Goal: Task Accomplishment & Management: Manage account settings

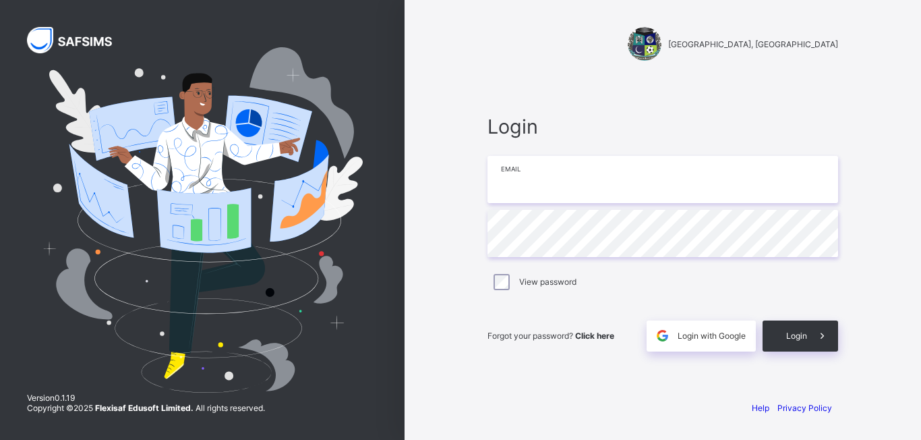
type input "**********"
click at [806, 335] on span "Login" at bounding box center [796, 335] width 21 height 10
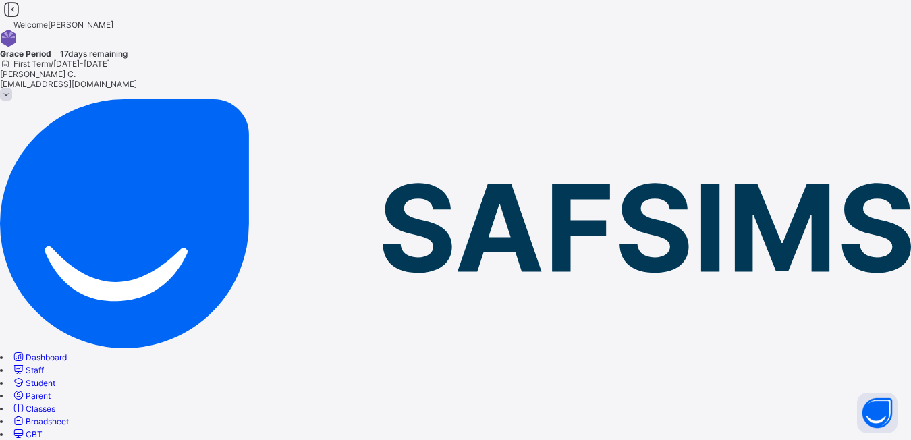
click at [55, 378] on span "Student" at bounding box center [41, 383] width 30 height 10
select select "**"
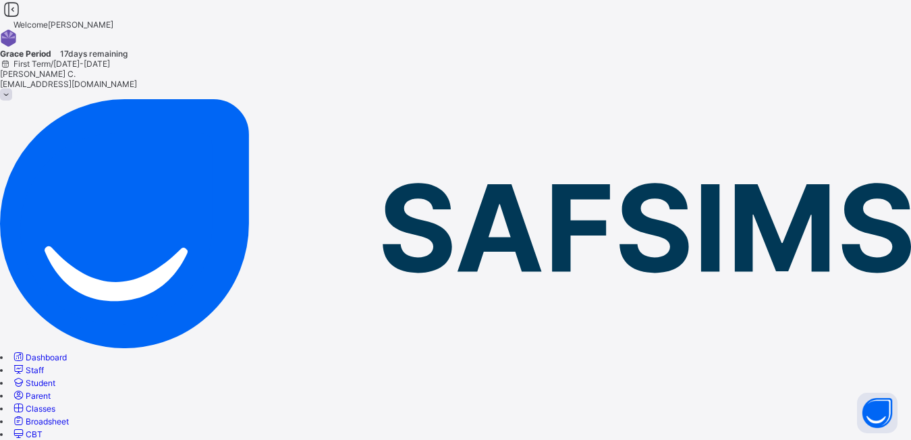
type input "****"
type input "******"
type input "********"
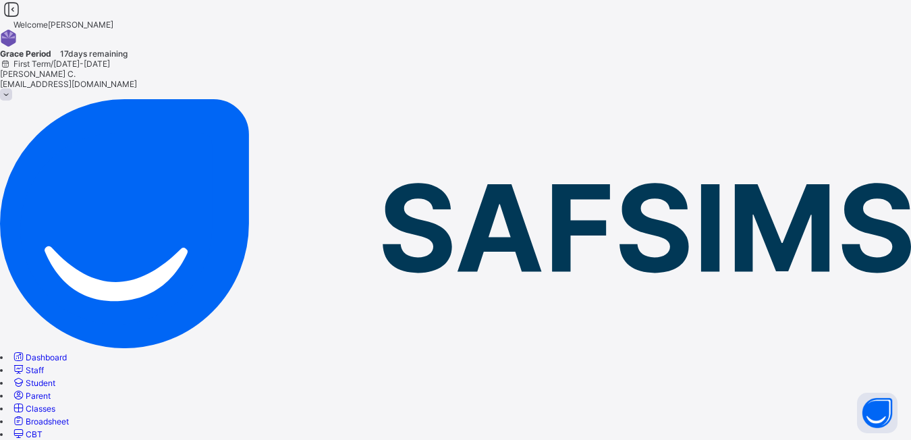
type input "****"
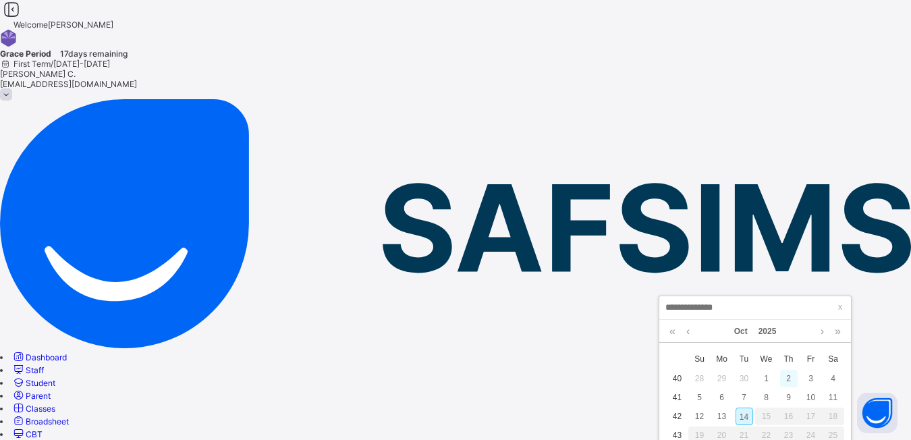
click at [784, 375] on div "2" at bounding box center [789, 379] width 18 height 18
type input "**********"
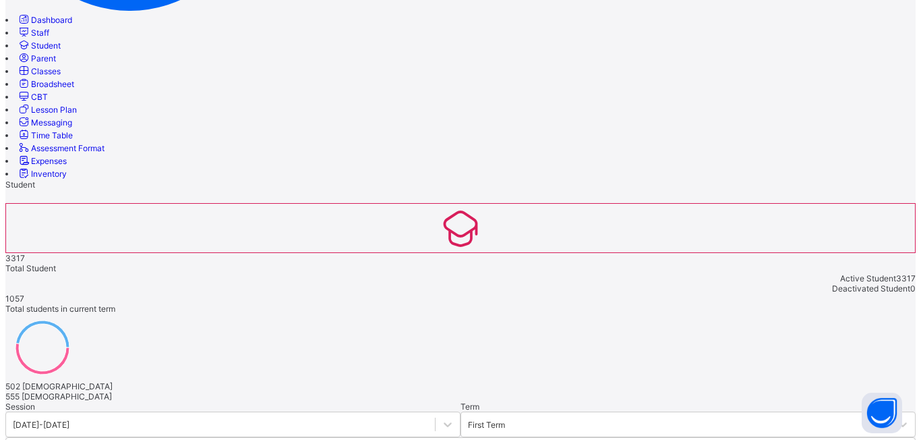
scroll to position [579, 0]
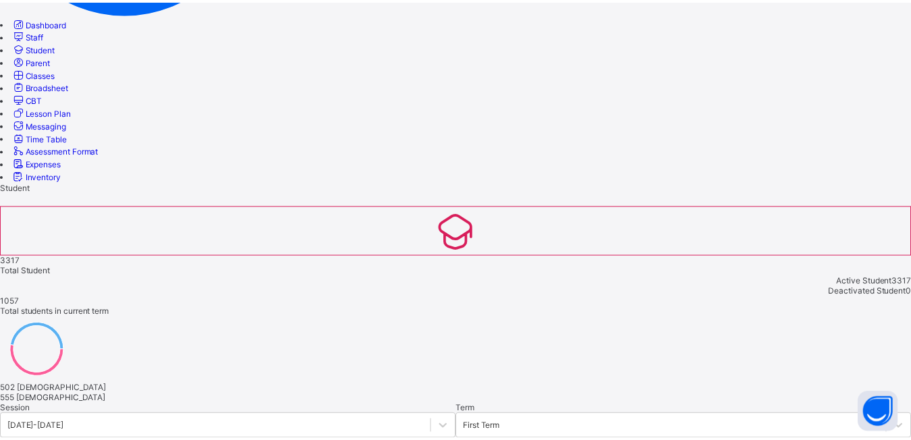
scroll to position [257, 0]
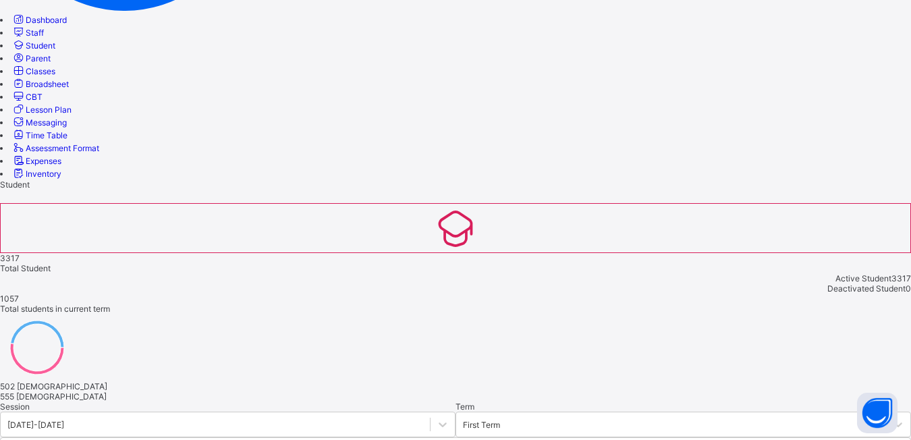
click at [55, 76] on span "Classes" at bounding box center [41, 71] width 30 height 10
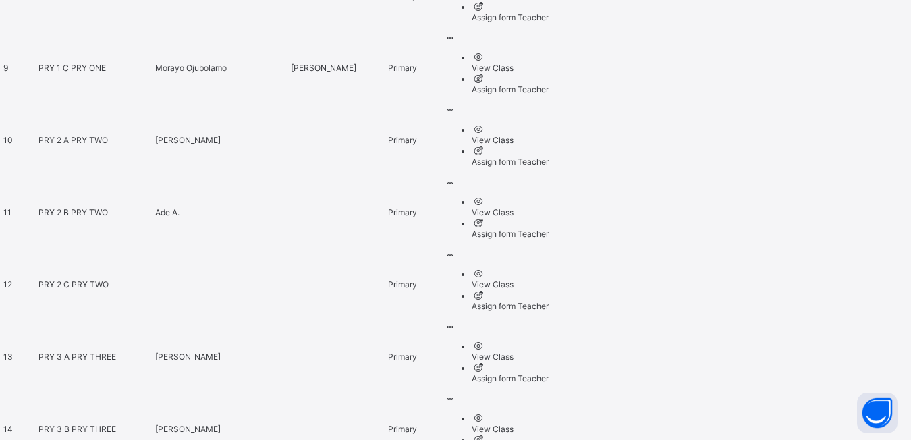
scroll to position [1273, 0]
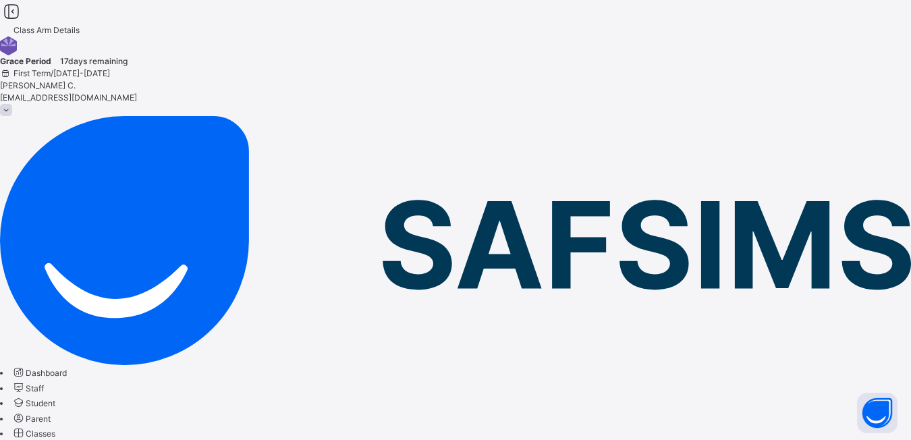
type input "****"
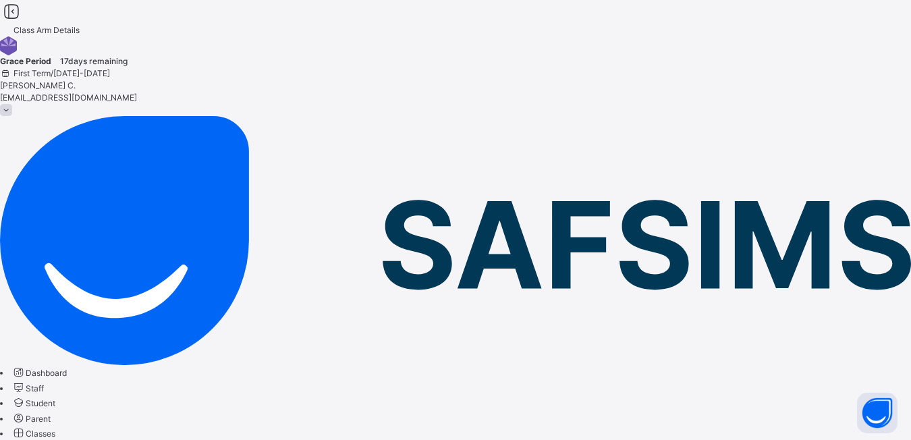
click at [55, 398] on span "Student" at bounding box center [41, 403] width 30 height 10
type input "****"
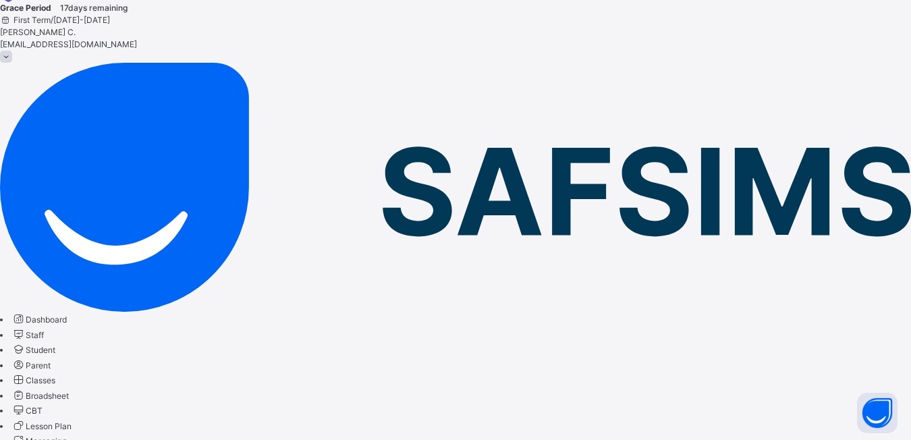
select select "**"
type input "****"
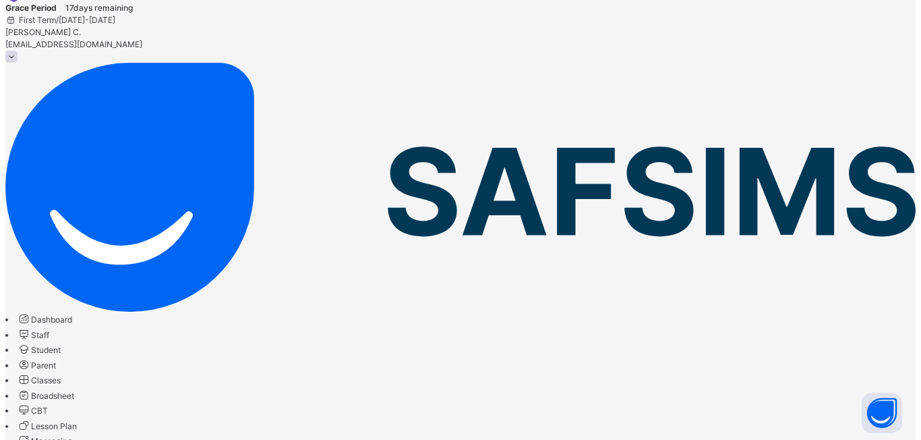
scroll to position [540, 0]
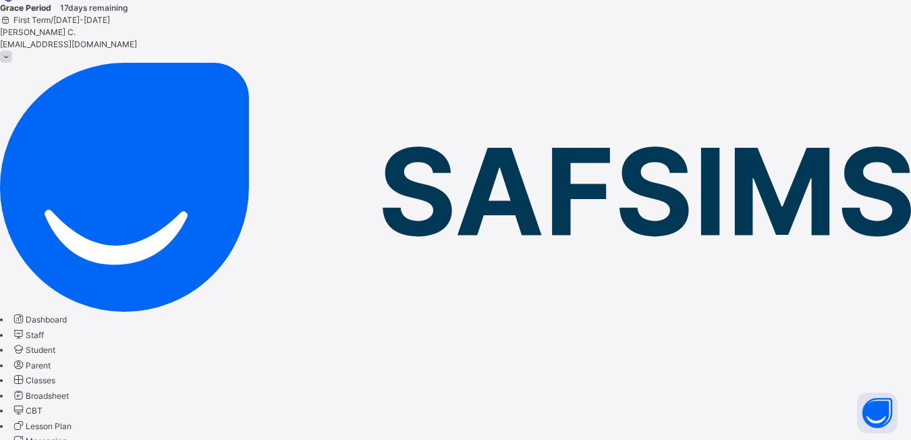
type input "********"
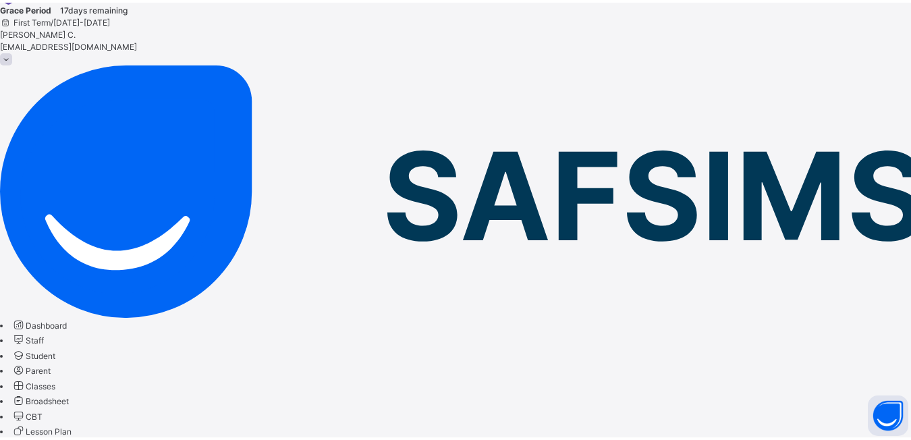
scroll to position [302, 0]
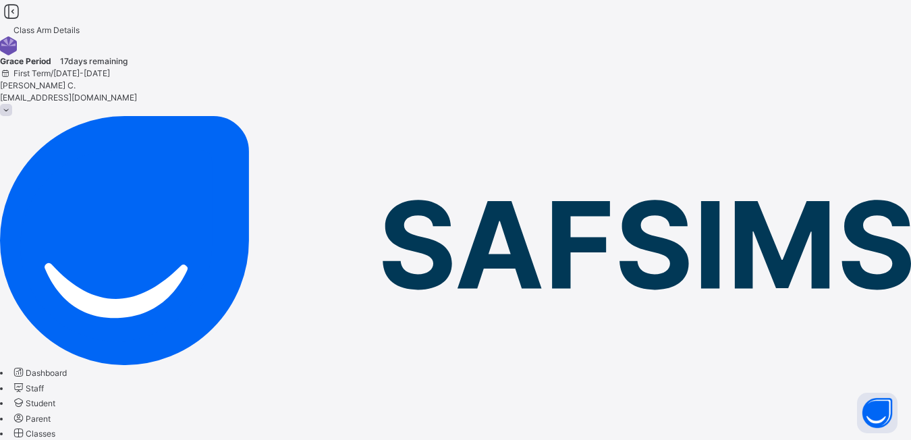
scroll to position [53, 0]
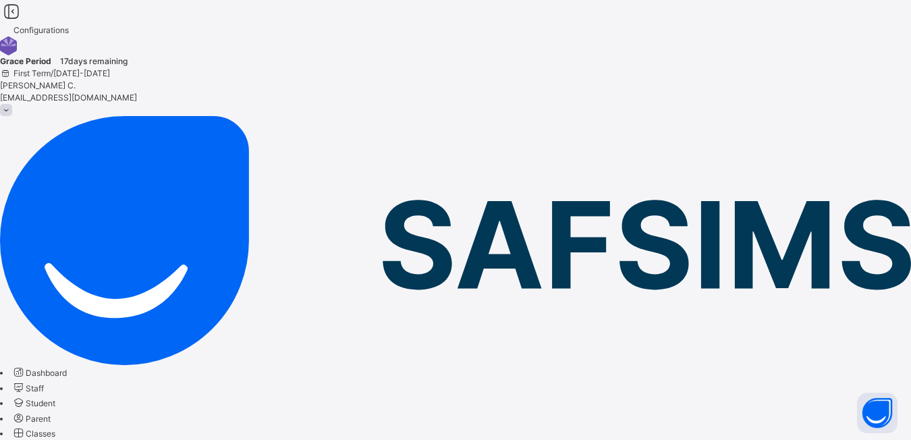
select select "**"
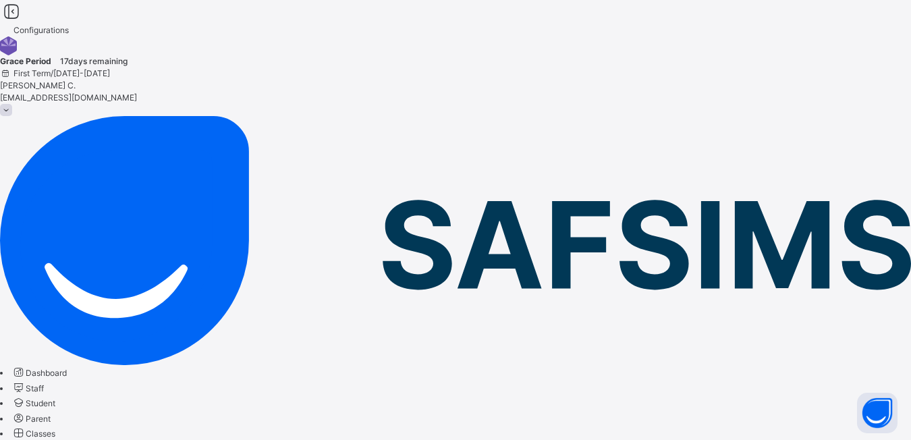
click at [55, 428] on span "Classes" at bounding box center [41, 433] width 30 height 10
click at [12, 104] on span at bounding box center [6, 110] width 12 height 12
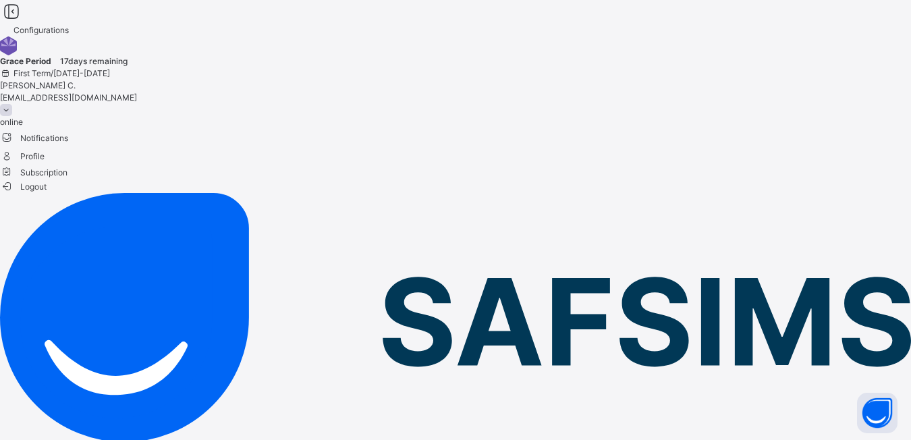
click at [67, 167] on span "Subscription" at bounding box center [33, 172] width 67 height 10
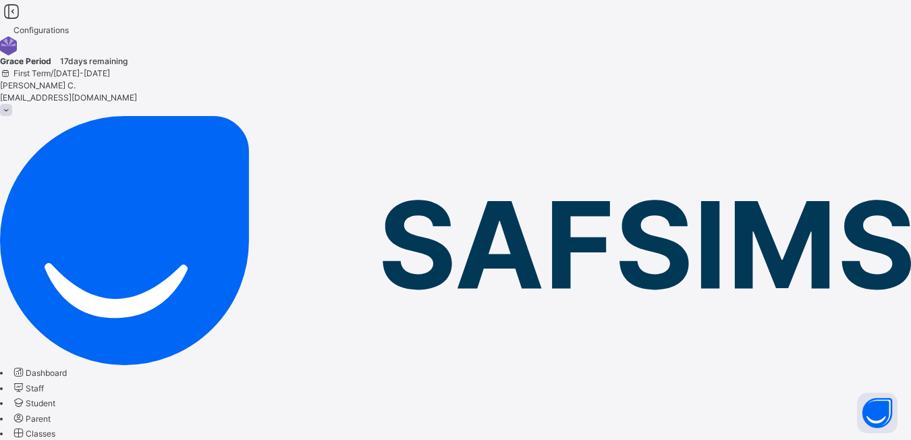
click at [55, 428] on span "Classes" at bounding box center [41, 433] width 30 height 10
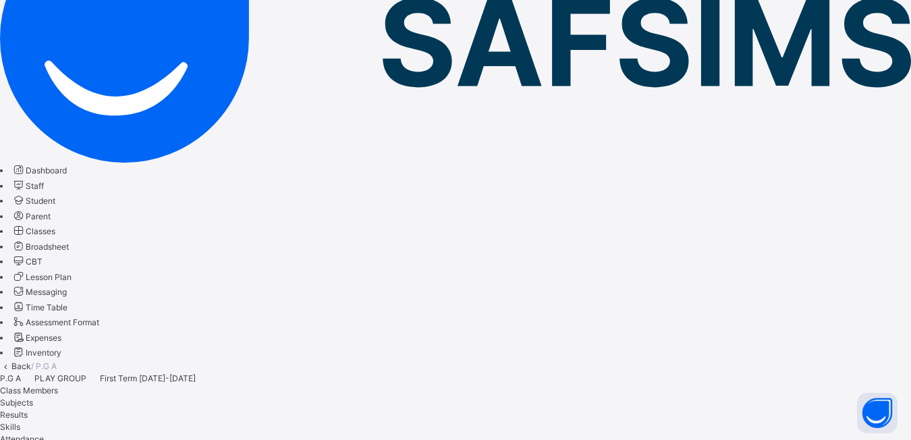
click at [55, 226] on span "Classes" at bounding box center [41, 231] width 30 height 10
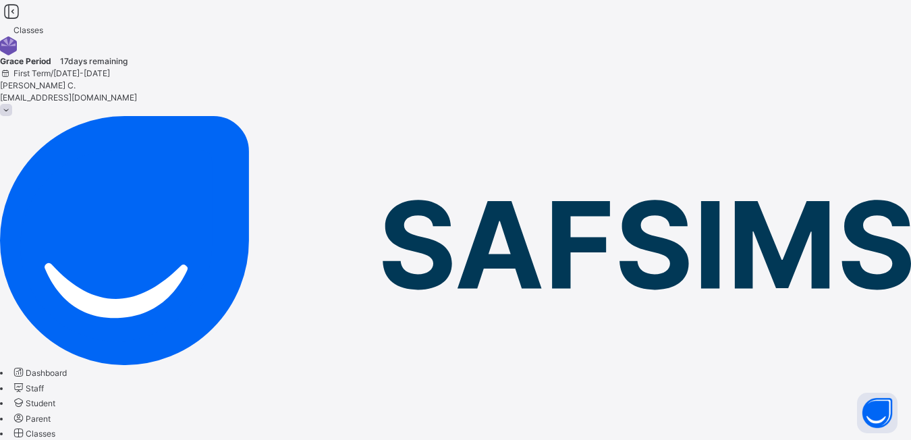
click at [55, 428] on span "Classes" at bounding box center [41, 433] width 30 height 10
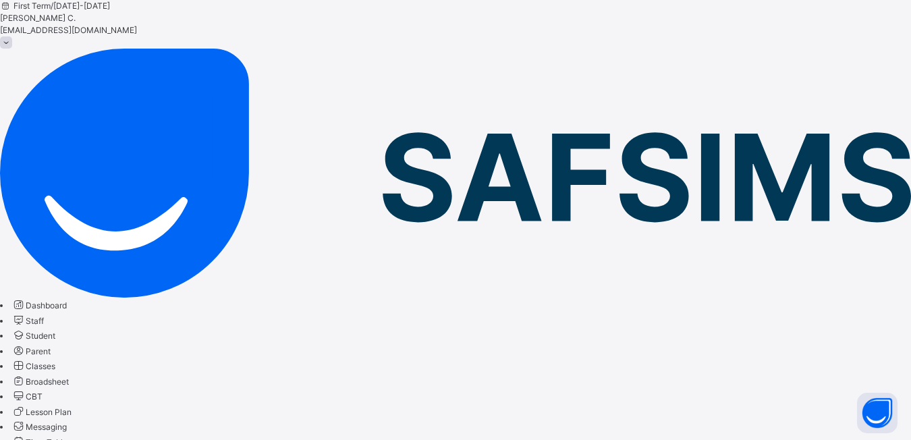
click at [55, 361] on span "Classes" at bounding box center [41, 366] width 30 height 10
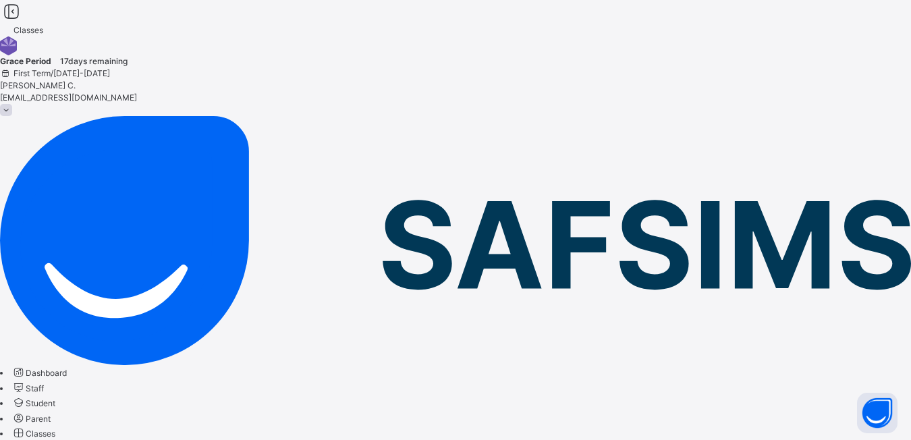
click at [55, 428] on span "Classes" at bounding box center [41, 433] width 30 height 10
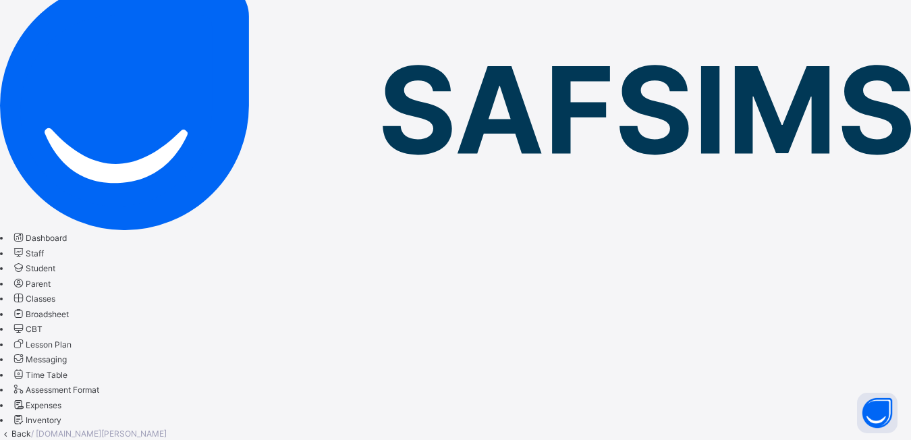
click at [55, 293] on span "Classes" at bounding box center [41, 298] width 30 height 10
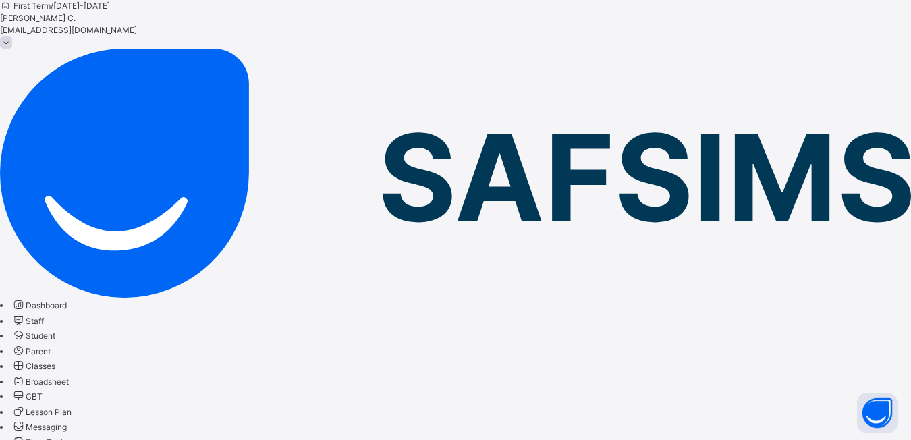
click at [55, 361] on span "Classes" at bounding box center [41, 366] width 30 height 10
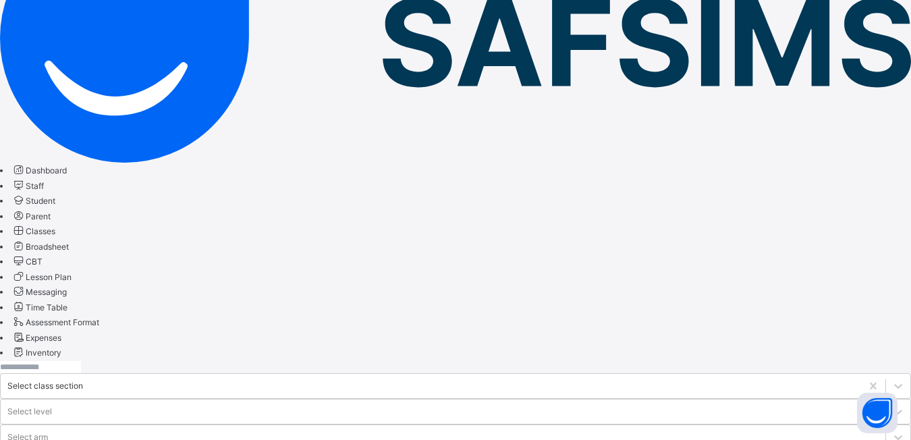
scroll to position [270, 0]
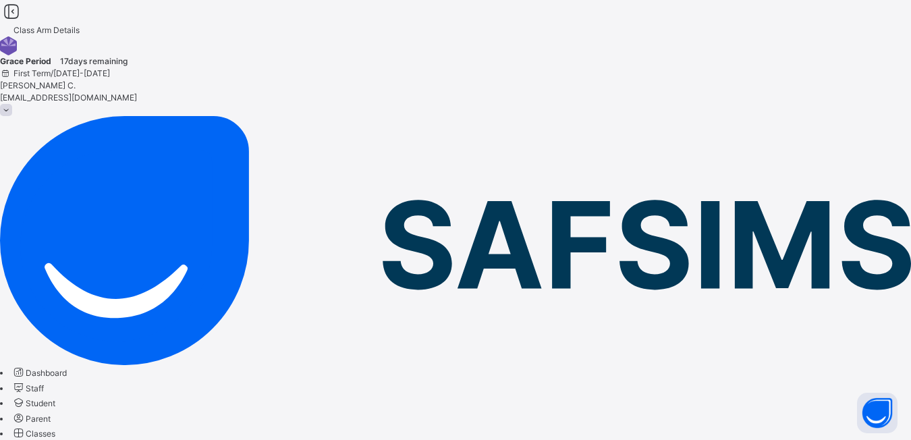
scroll to position [67, 0]
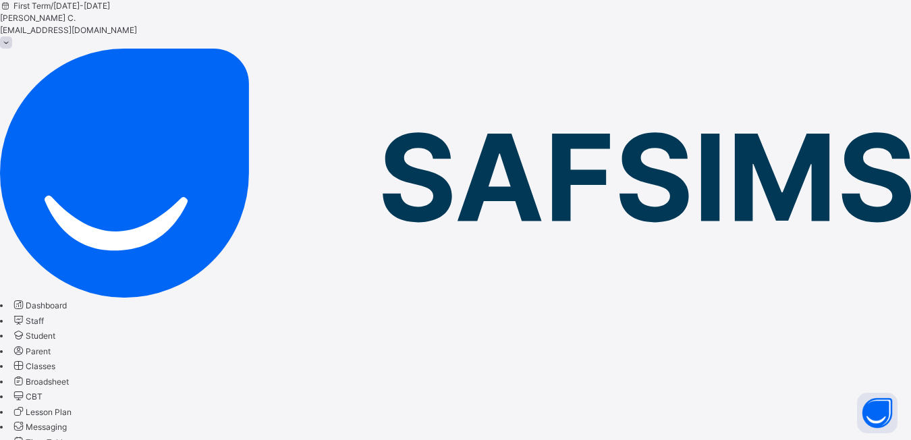
click at [55, 361] on span "Classes" at bounding box center [41, 366] width 30 height 10
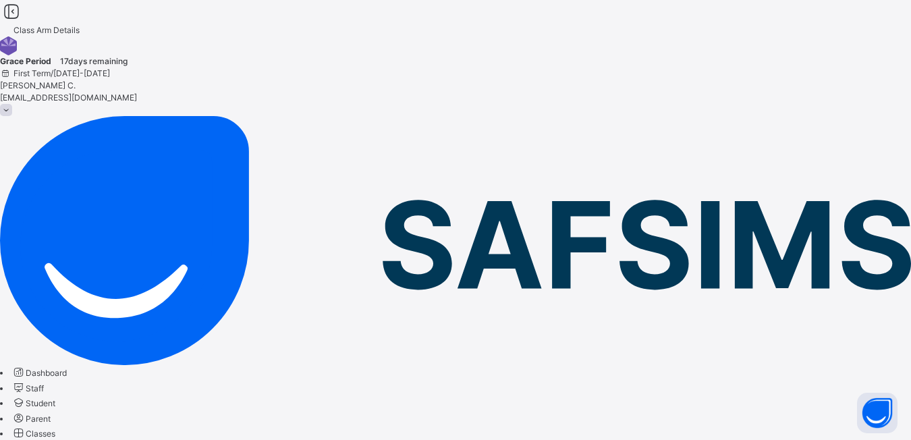
scroll to position [135, 0]
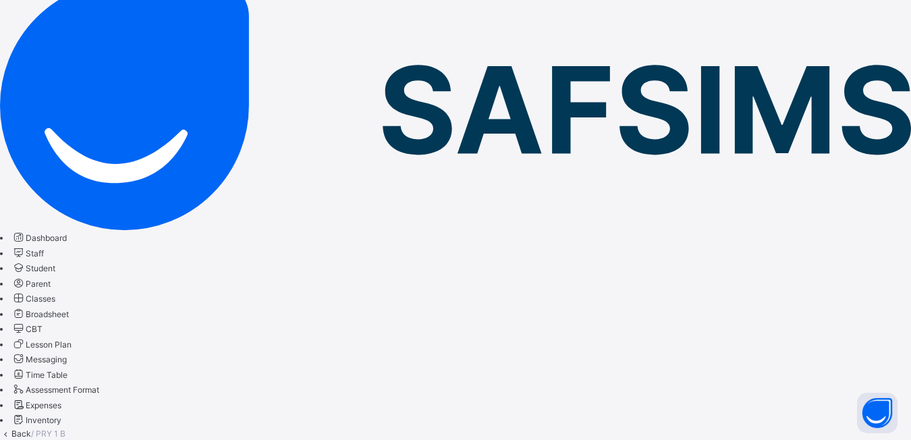
click at [55, 293] on span "Classes" at bounding box center [41, 298] width 30 height 10
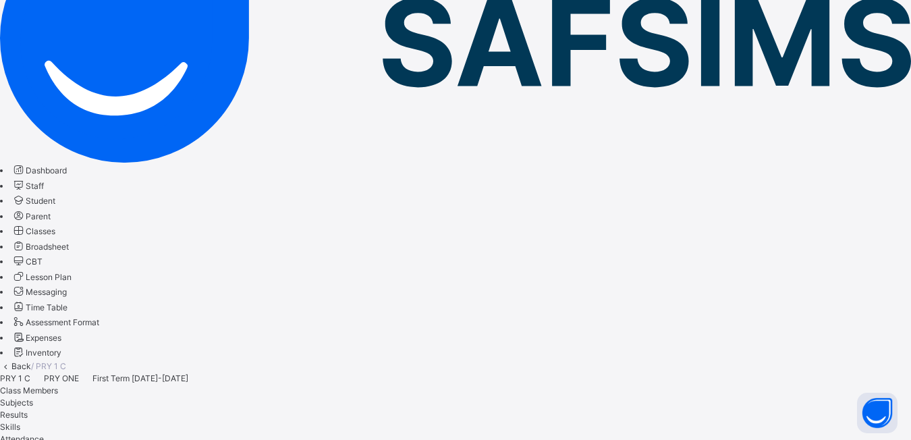
scroll to position [135, 0]
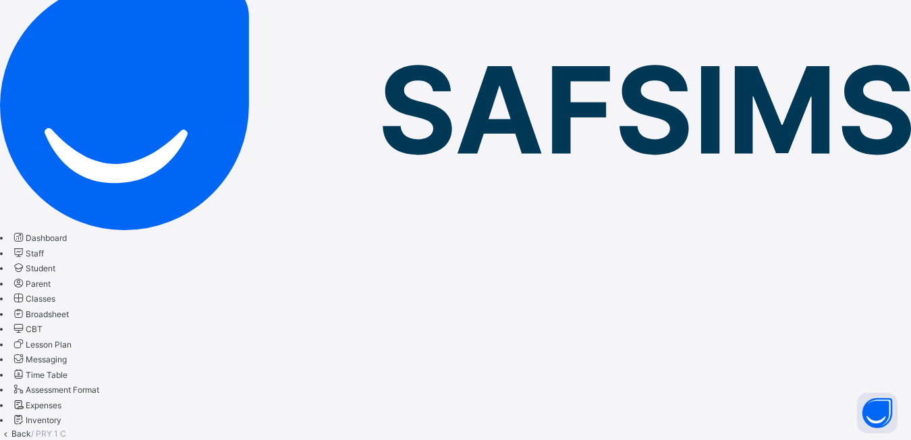
click at [55, 293] on span "Classes" at bounding box center [41, 298] width 30 height 10
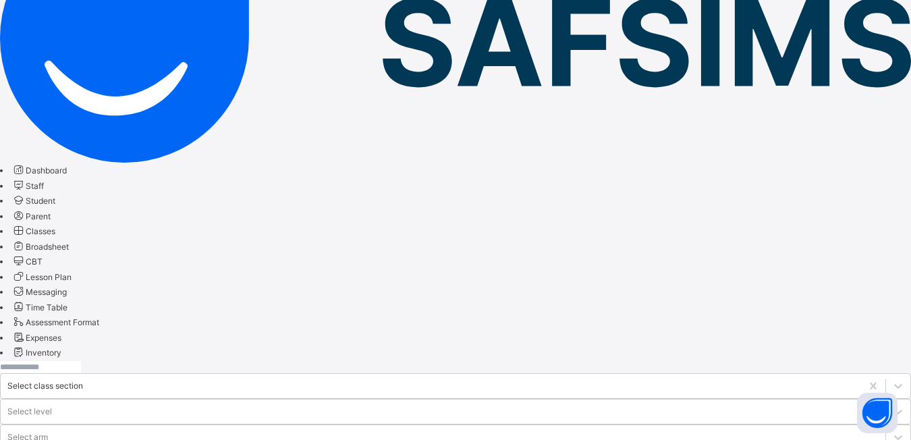
scroll to position [270, 0]
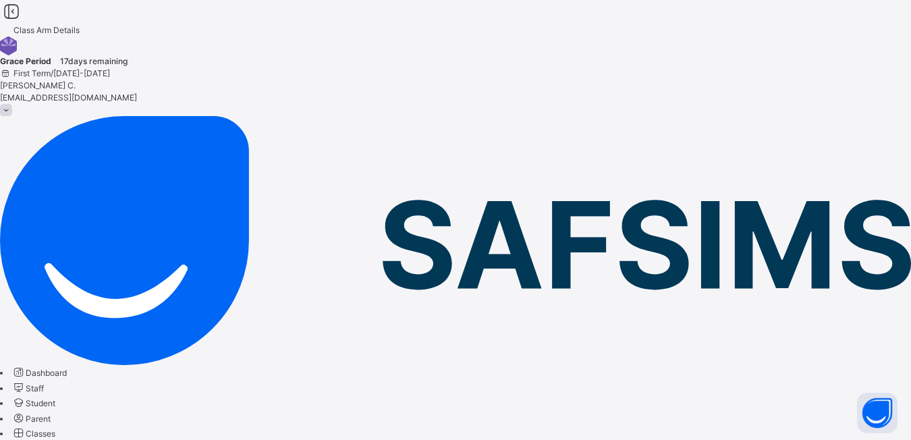
scroll to position [135, 0]
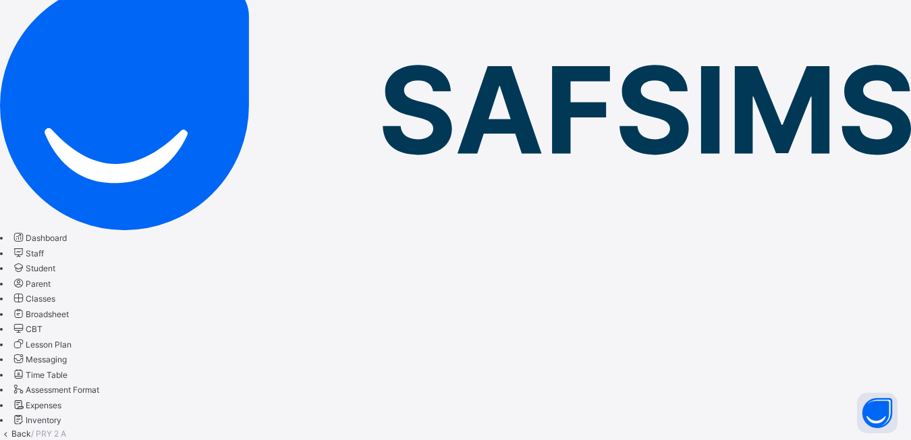
click at [55, 293] on span "Classes" at bounding box center [41, 298] width 30 height 10
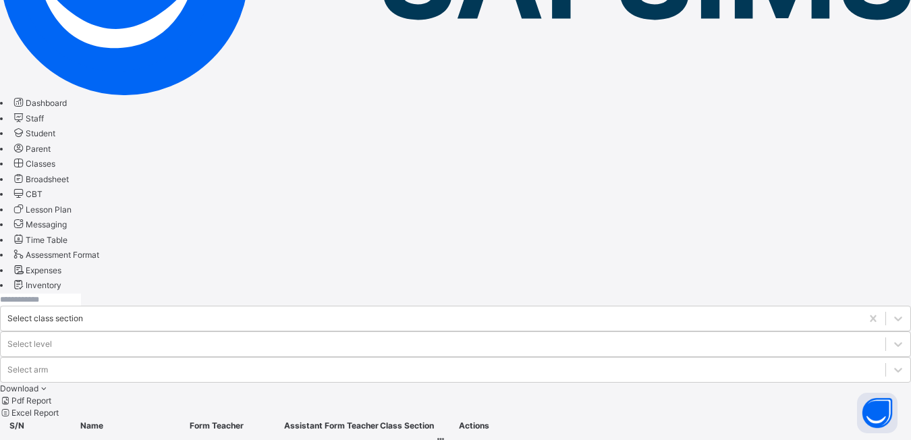
scroll to position [337, 0]
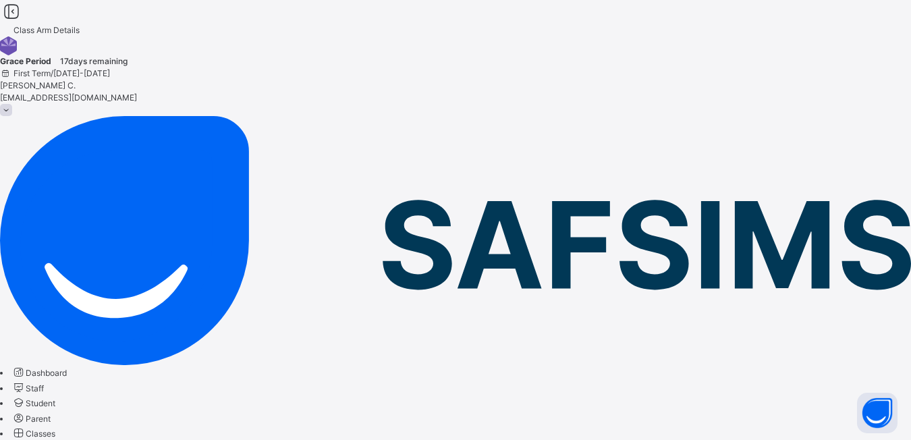
scroll to position [67, 0]
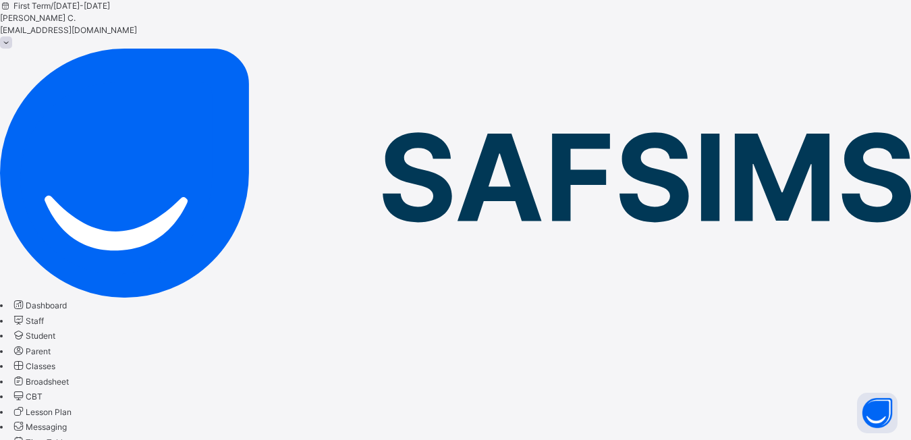
click at [55, 361] on span "Classes" at bounding box center [41, 366] width 30 height 10
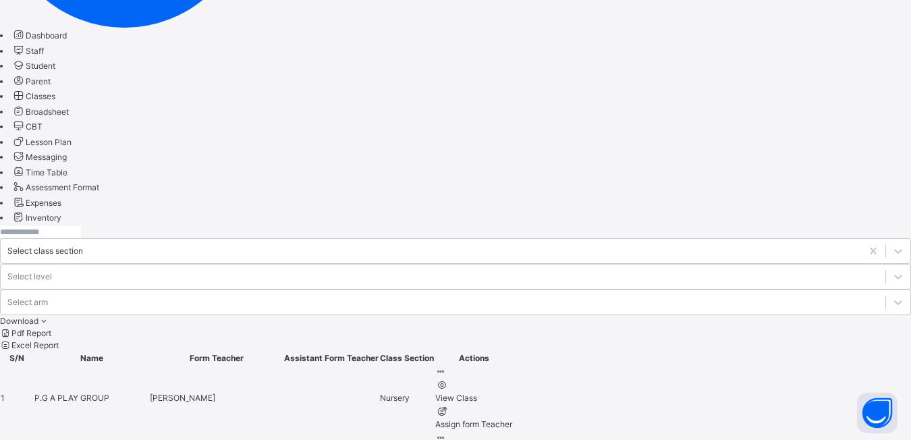
scroll to position [472, 0]
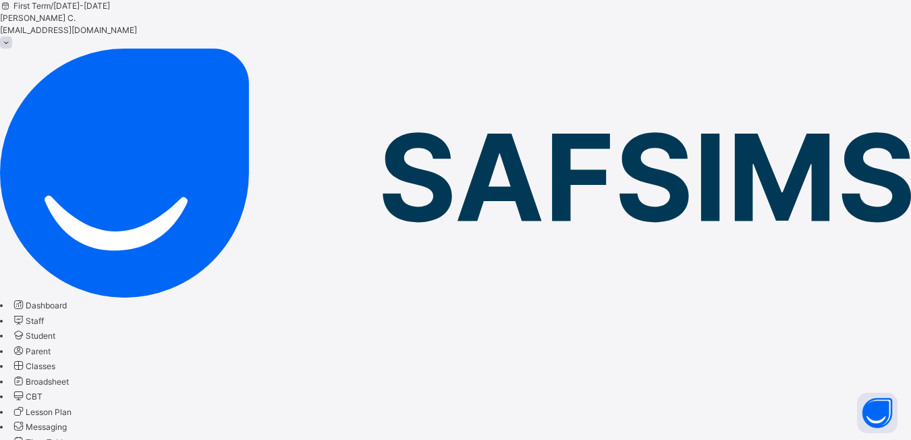
scroll to position [135, 0]
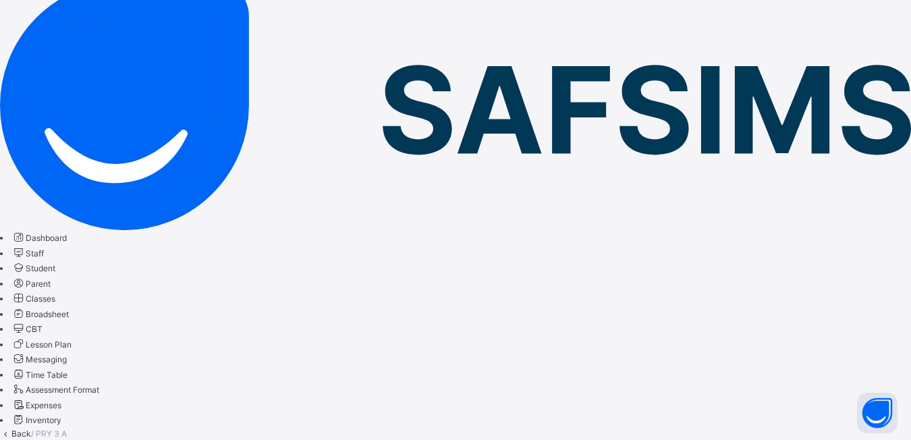
click at [55, 293] on span "Classes" at bounding box center [41, 298] width 30 height 10
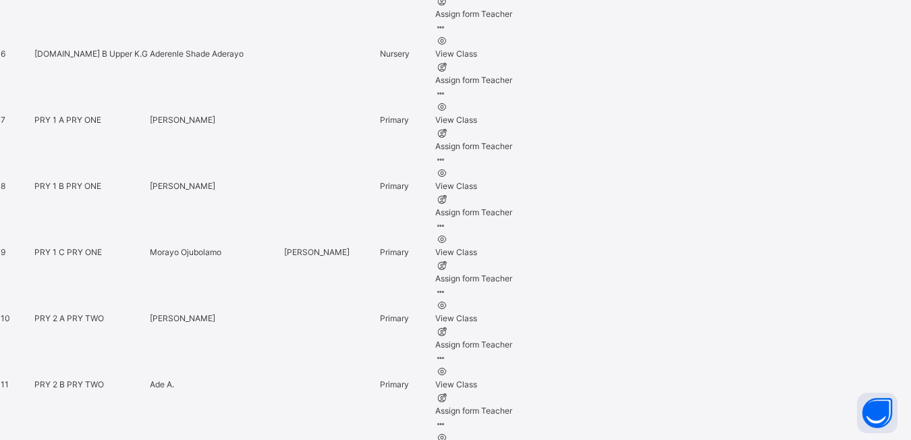
scroll to position [1079, 0]
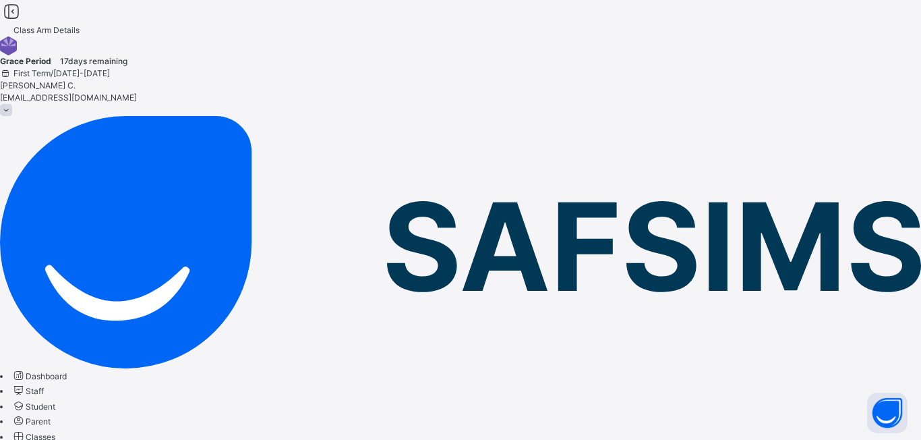
click at [55, 432] on span "Classes" at bounding box center [41, 437] width 30 height 10
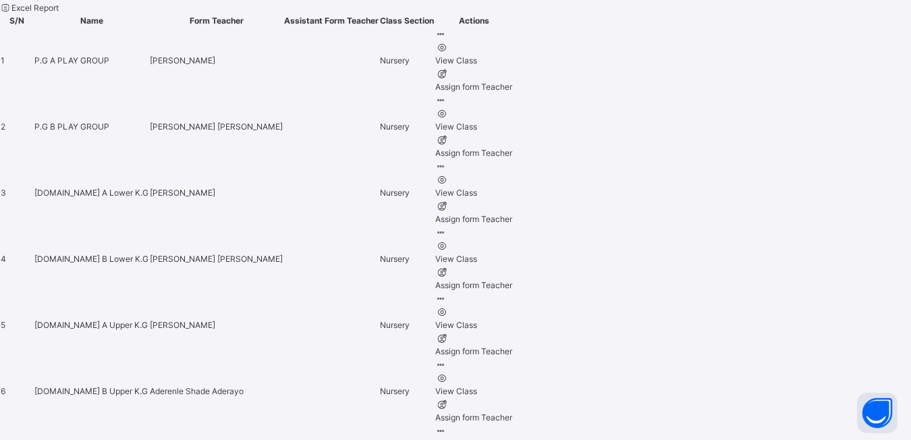
scroll to position [607, 0]
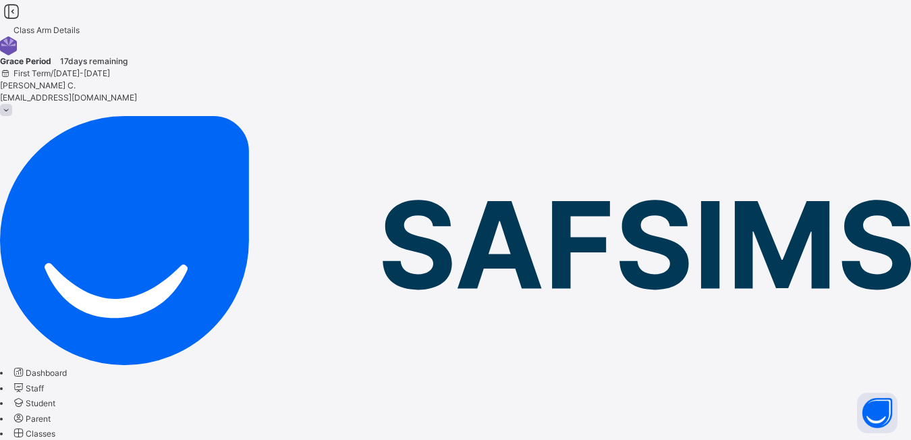
scroll to position [135, 0]
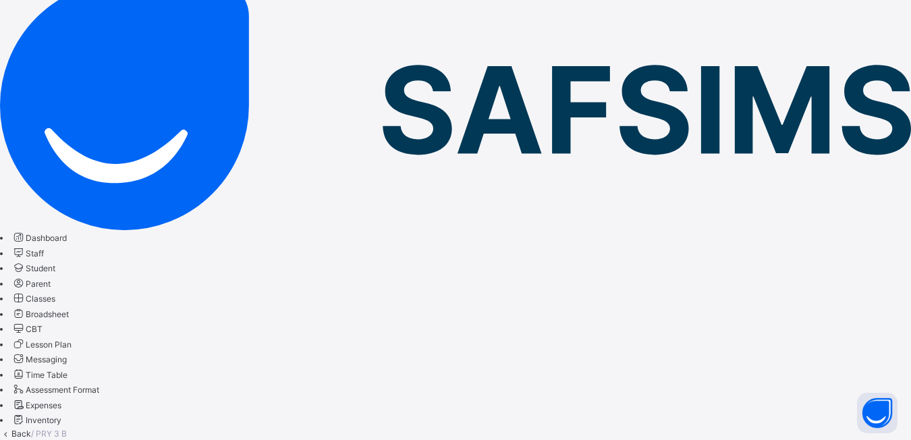
click at [55, 293] on span "Classes" at bounding box center [41, 298] width 30 height 10
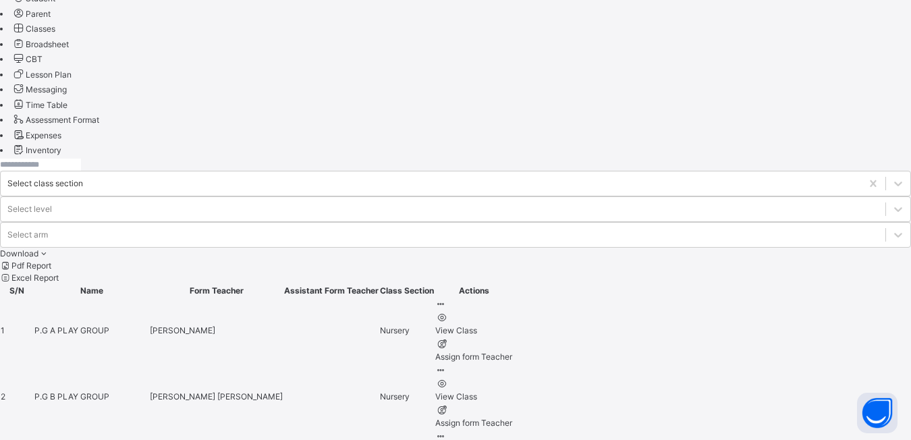
scroll to position [607, 0]
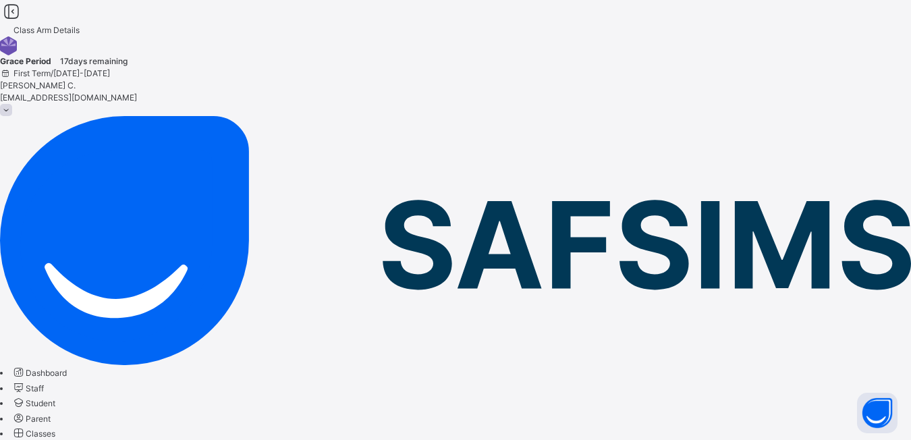
scroll to position [67, 0]
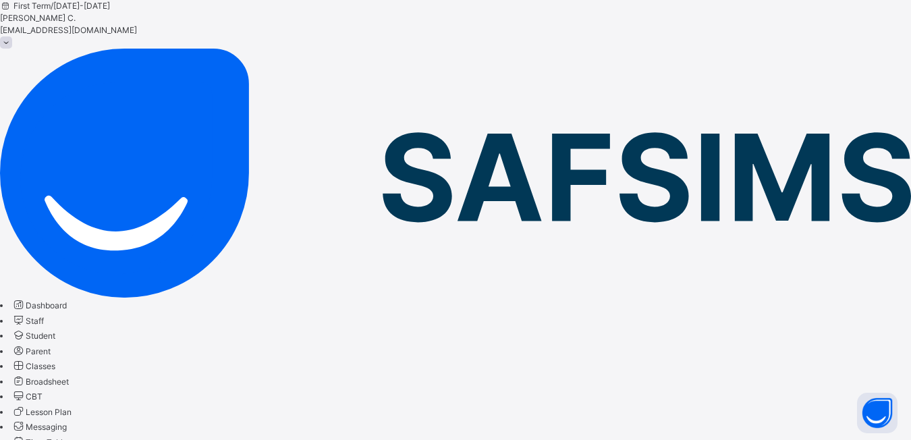
click at [26, 359] on icon at bounding box center [18, 365] width 14 height 13
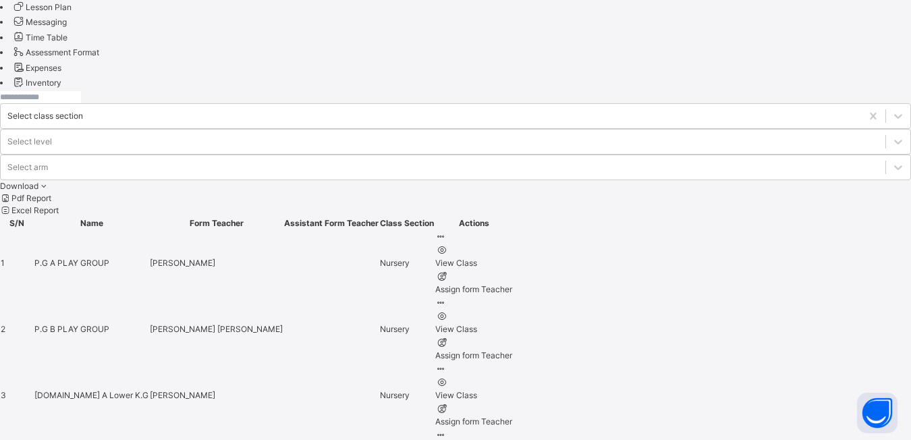
scroll to position [540, 0]
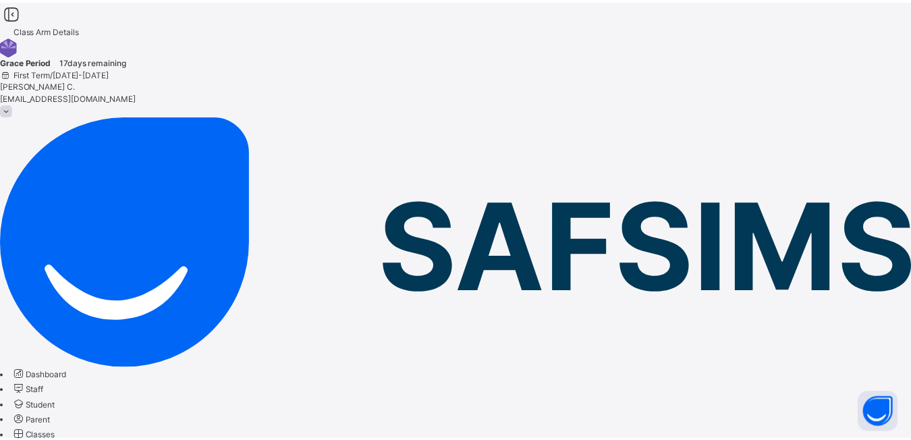
scroll to position [67, 0]
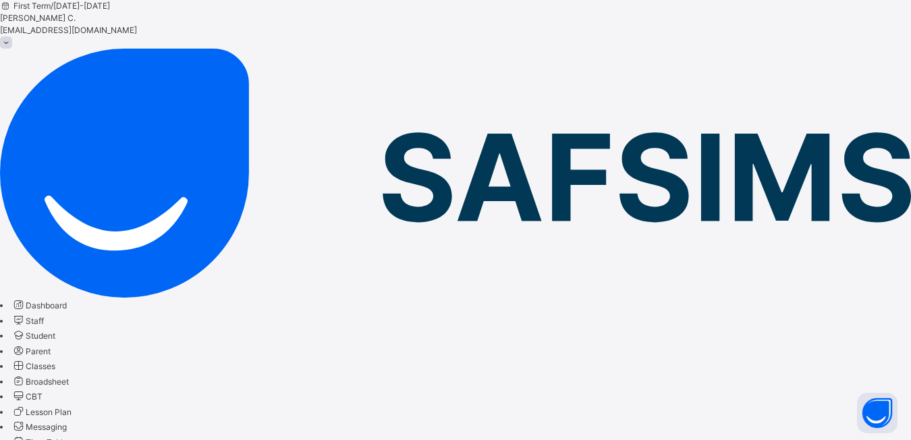
click at [55, 361] on span "Classes" at bounding box center [41, 366] width 30 height 10
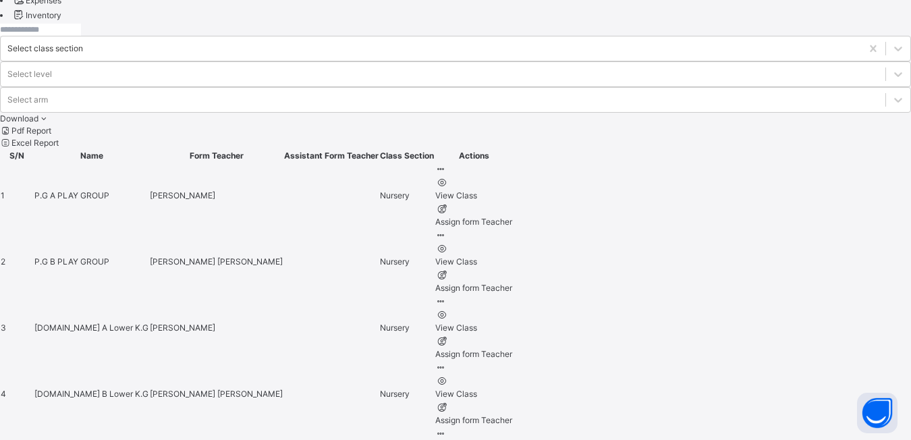
scroll to position [607, 0]
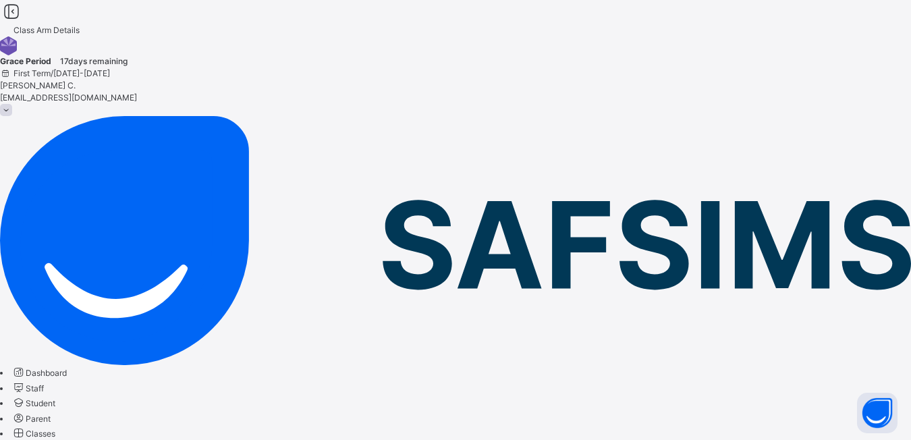
scroll to position [67, 0]
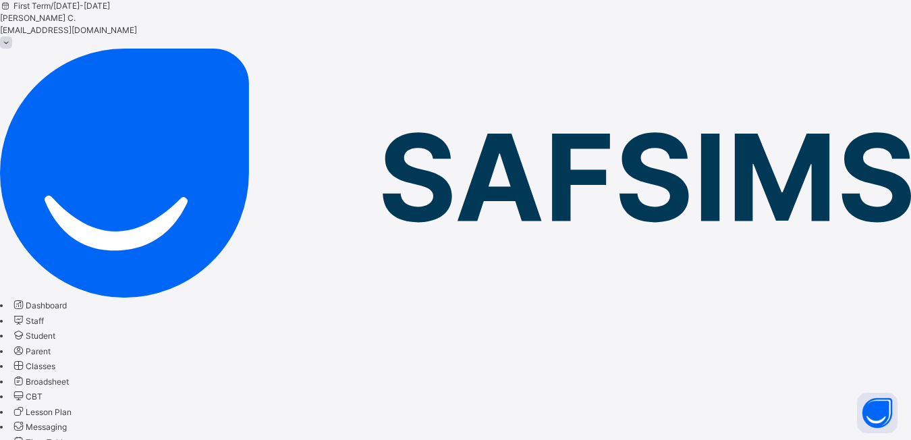
click at [55, 361] on span "Classes" at bounding box center [41, 366] width 30 height 10
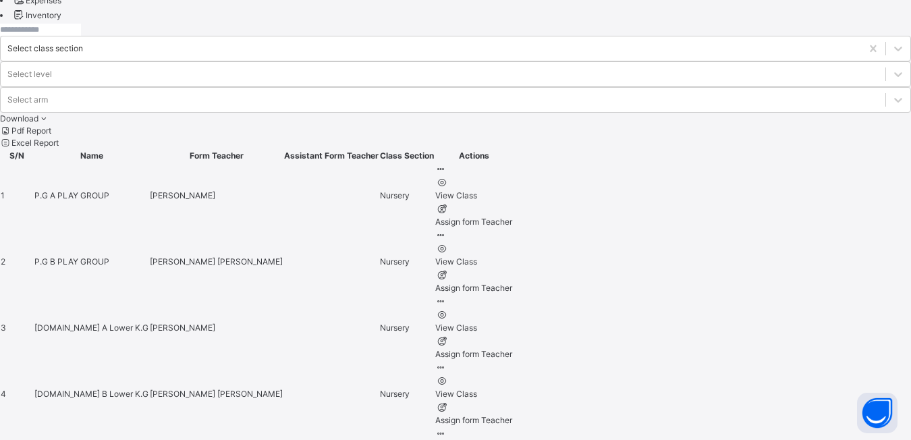
scroll to position [607, 0]
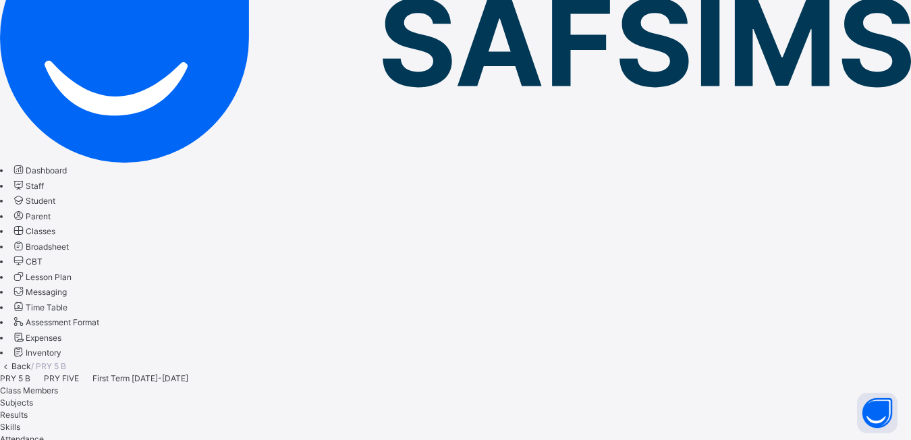
scroll to position [135, 0]
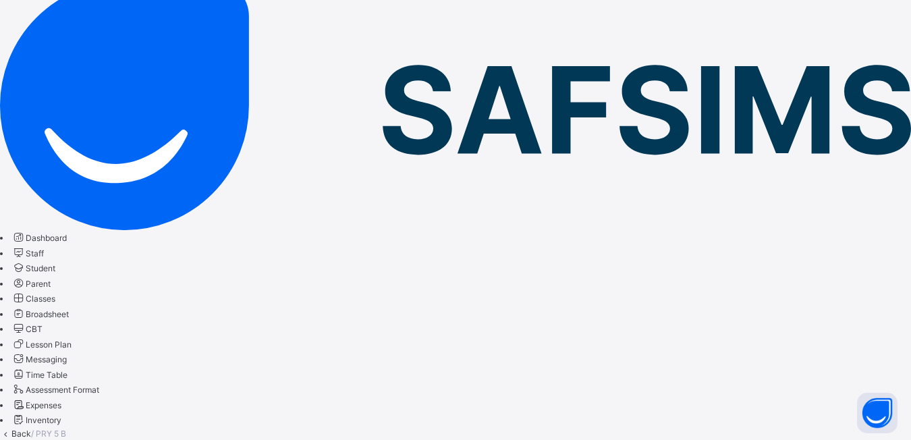
click at [55, 293] on span "Classes" at bounding box center [41, 298] width 30 height 10
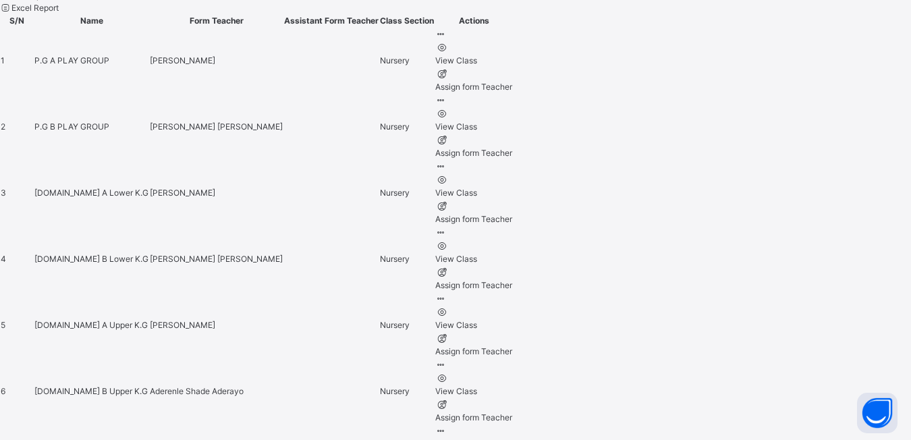
scroll to position [809, 0]
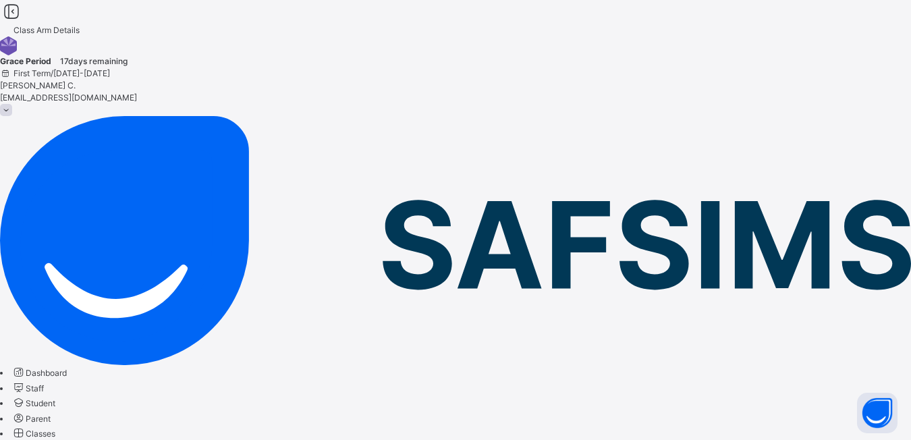
scroll to position [135, 0]
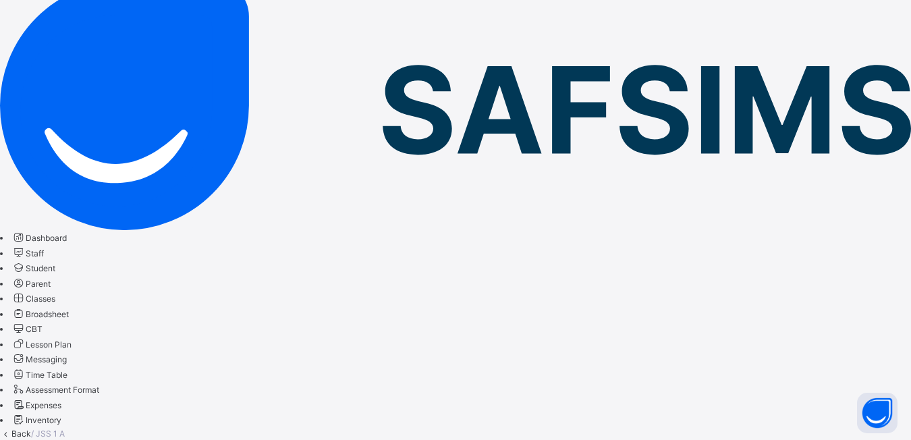
click at [55, 293] on span "Classes" at bounding box center [41, 298] width 30 height 10
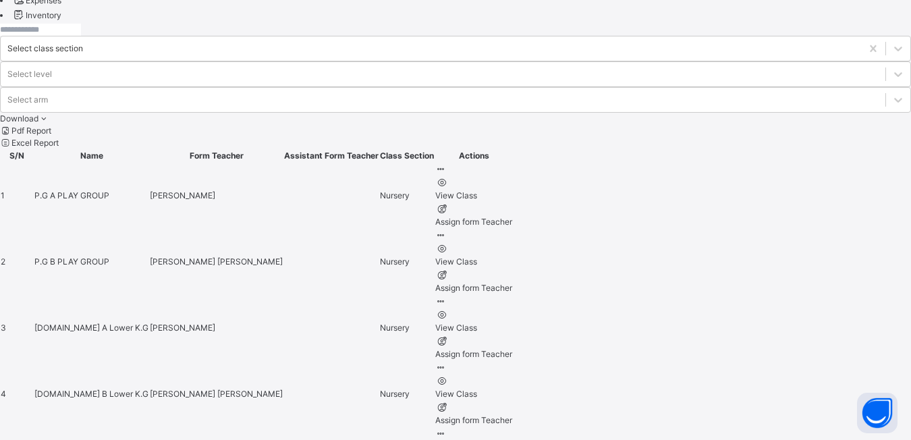
scroll to position [809, 0]
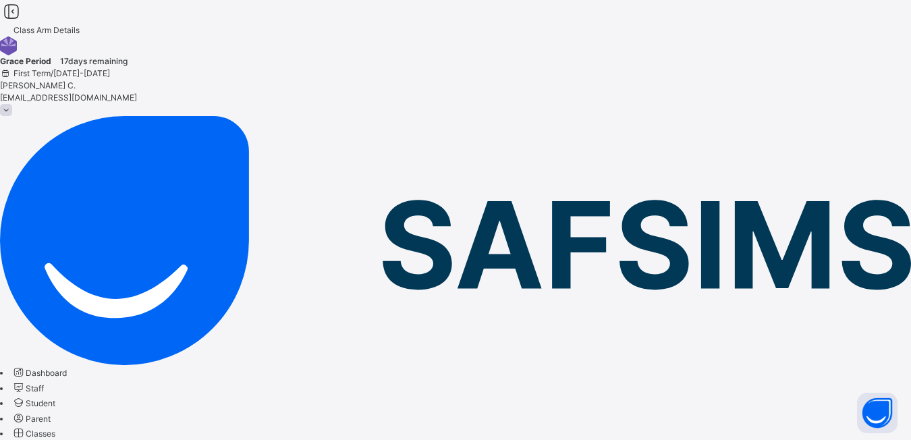
scroll to position [135, 0]
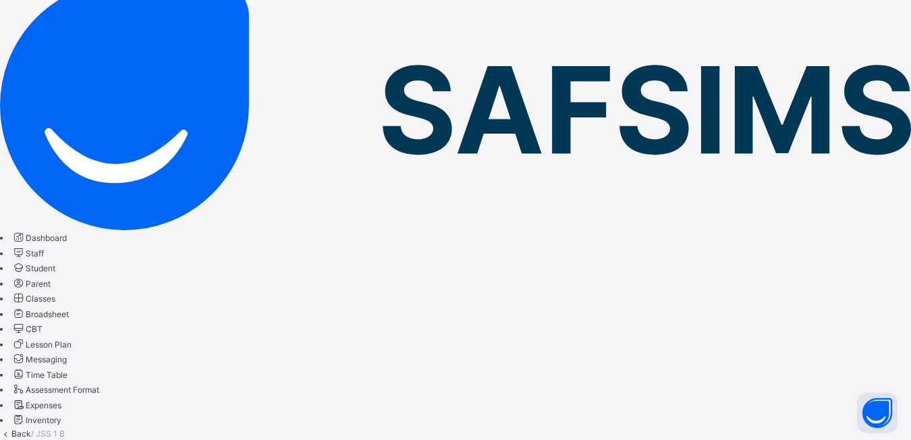
click at [55, 293] on span "Classes" at bounding box center [41, 298] width 30 height 10
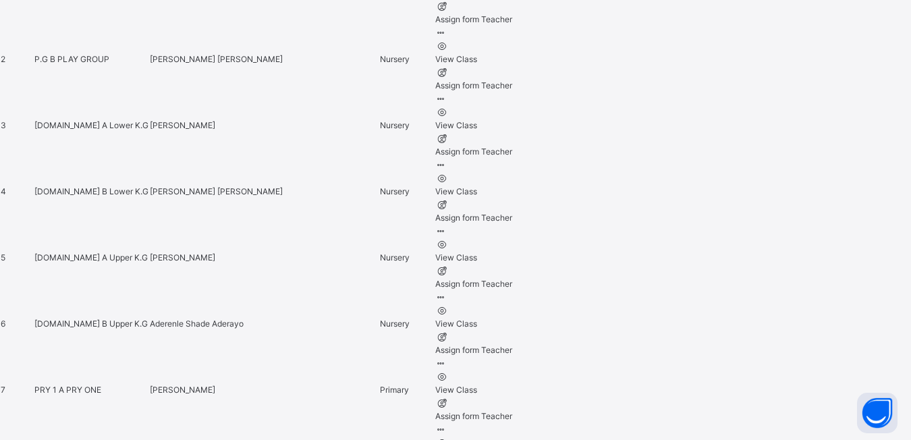
scroll to position [877, 0]
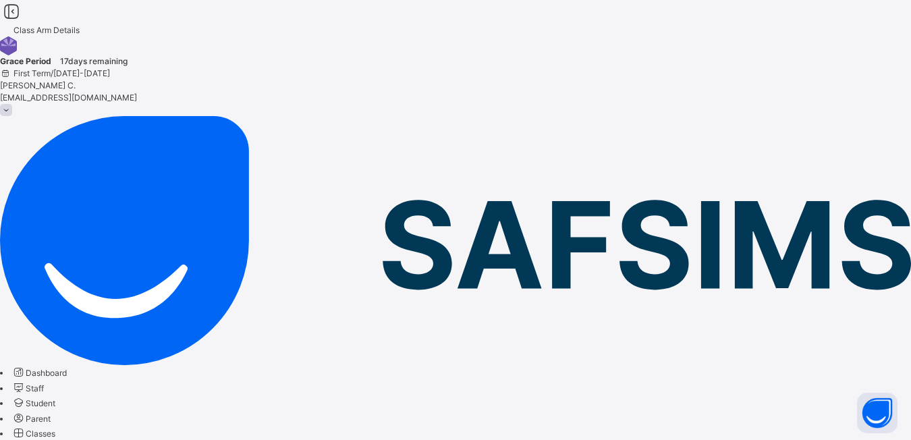
scroll to position [67, 0]
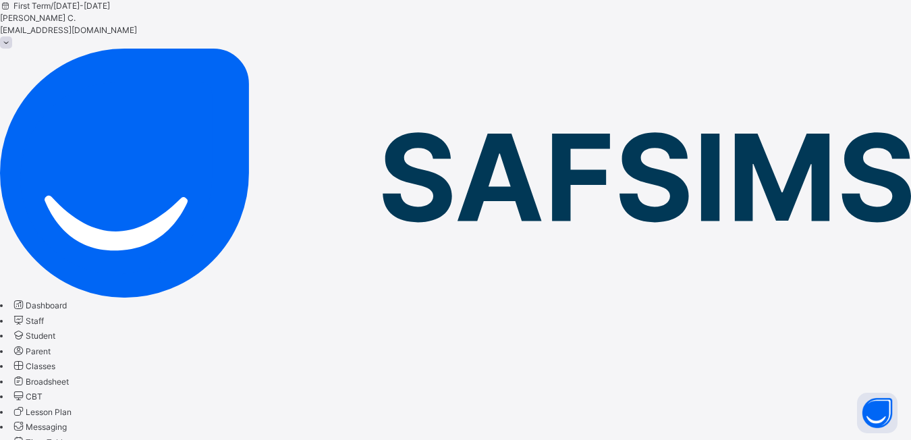
click at [55, 361] on span "Classes" at bounding box center [41, 366] width 30 height 10
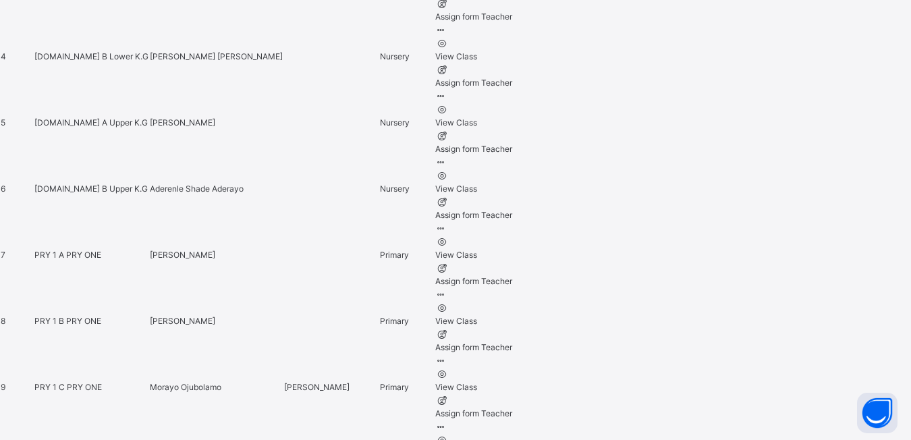
scroll to position [1012, 0]
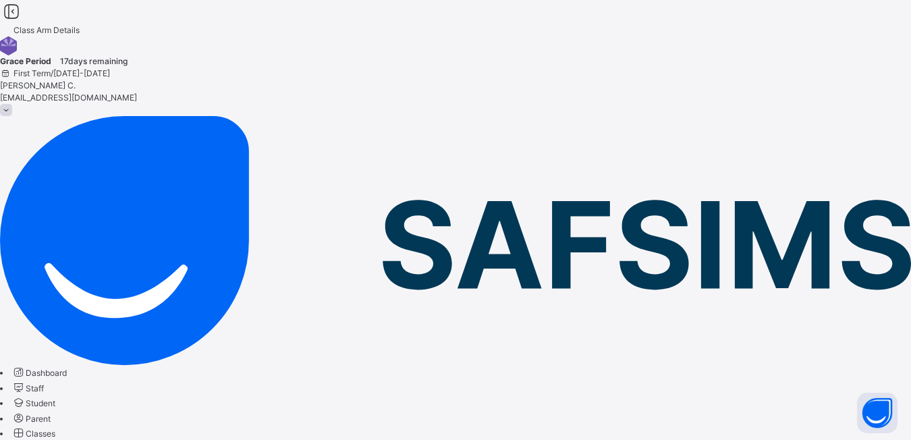
scroll to position [67, 0]
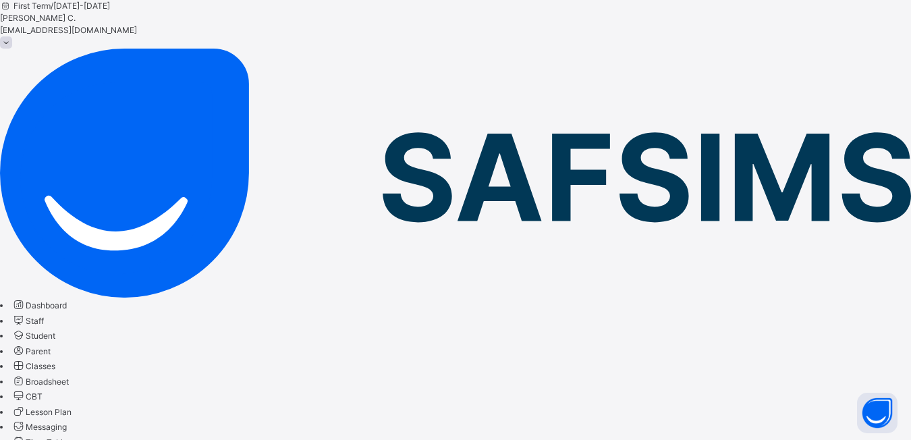
click at [55, 361] on span "Classes" at bounding box center [41, 366] width 30 height 10
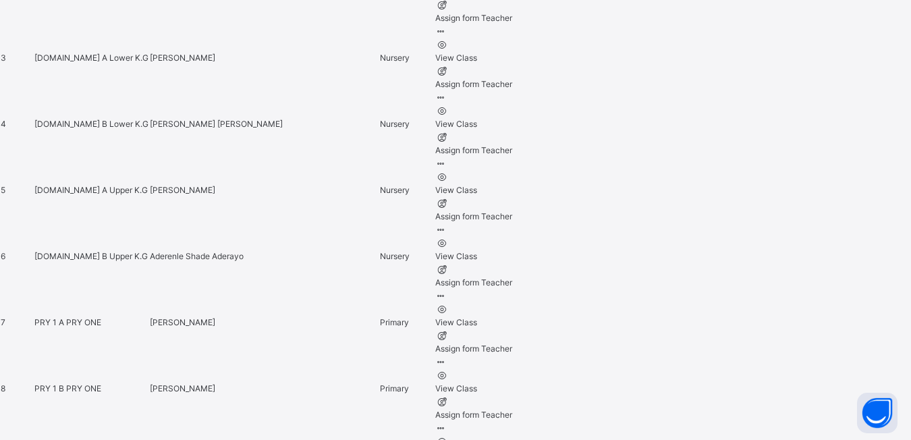
scroll to position [944, 0]
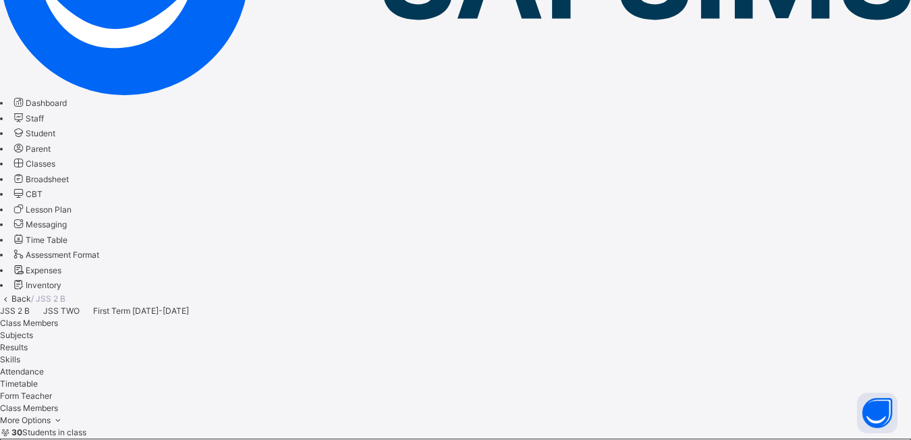
scroll to position [67, 0]
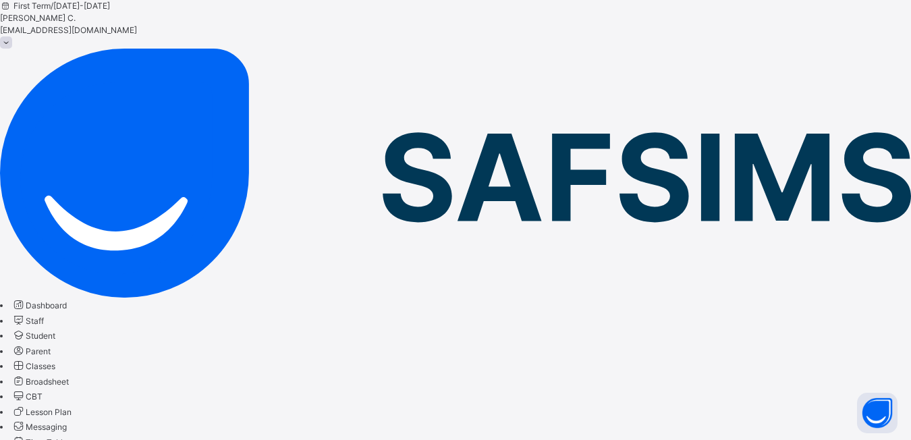
click at [55, 361] on span "Classes" at bounding box center [41, 366] width 30 height 10
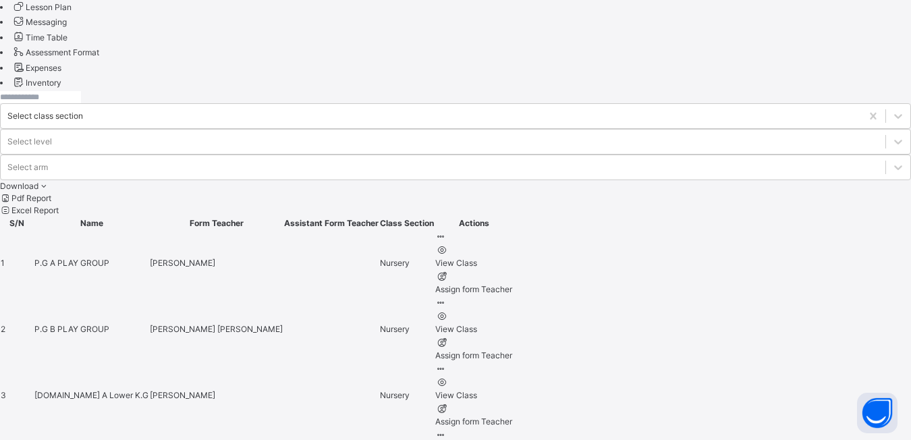
scroll to position [809, 0]
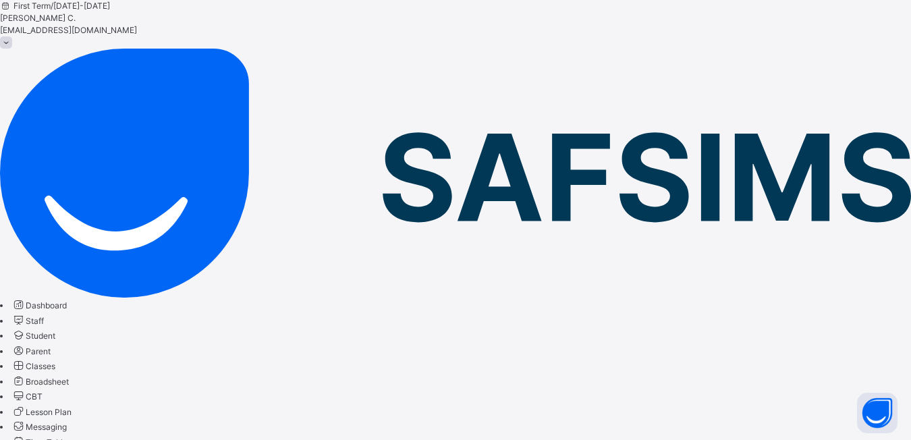
scroll to position [135, 0]
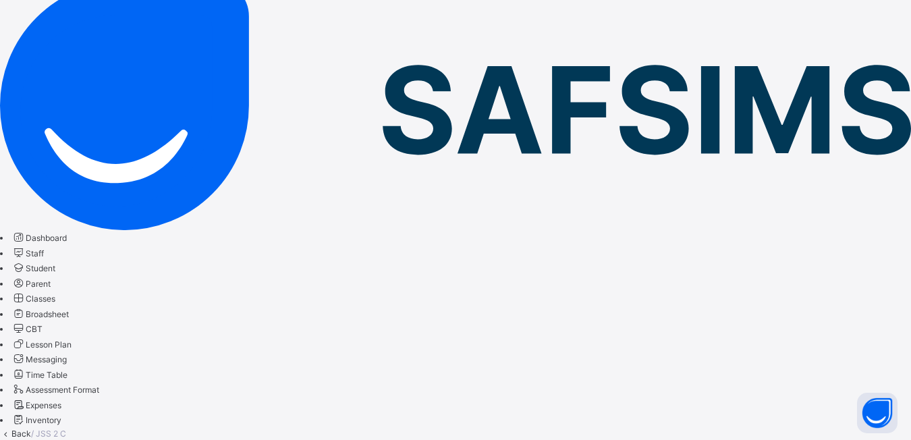
click at [55, 293] on span "Classes" at bounding box center [41, 298] width 30 height 10
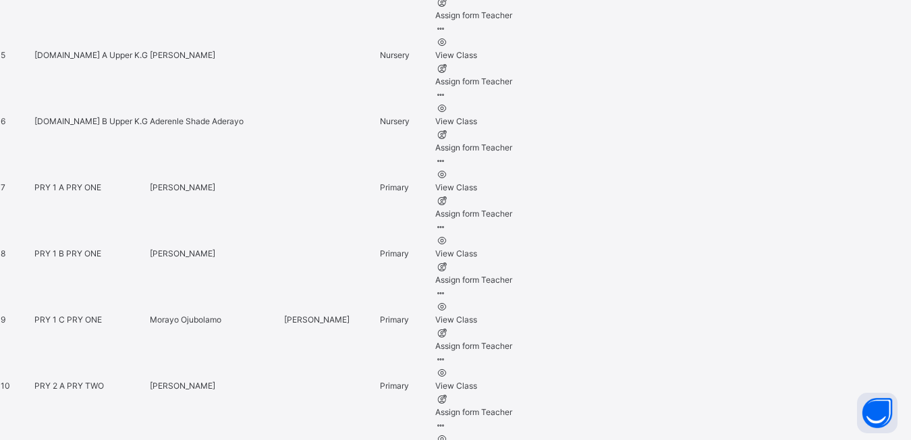
scroll to position [1012, 0]
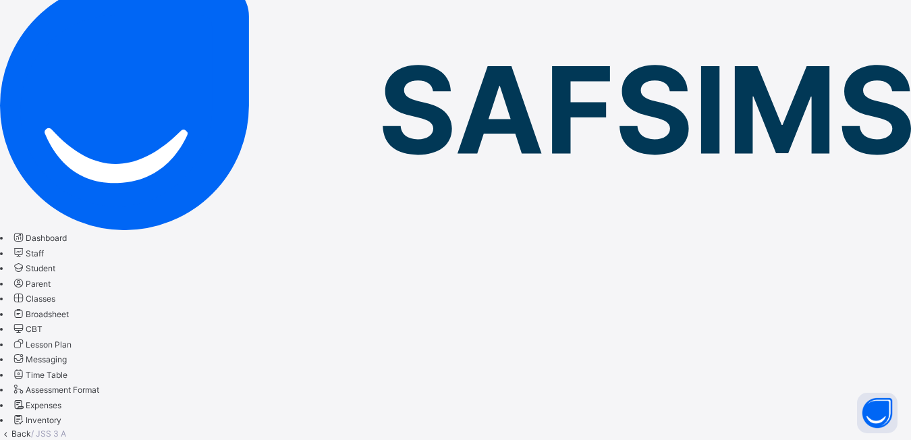
scroll to position [67, 0]
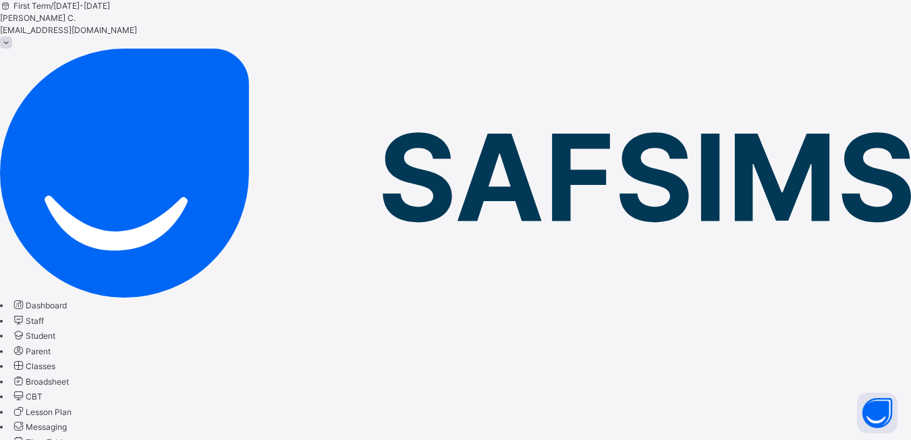
click at [55, 361] on span "Classes" at bounding box center [41, 366] width 30 height 10
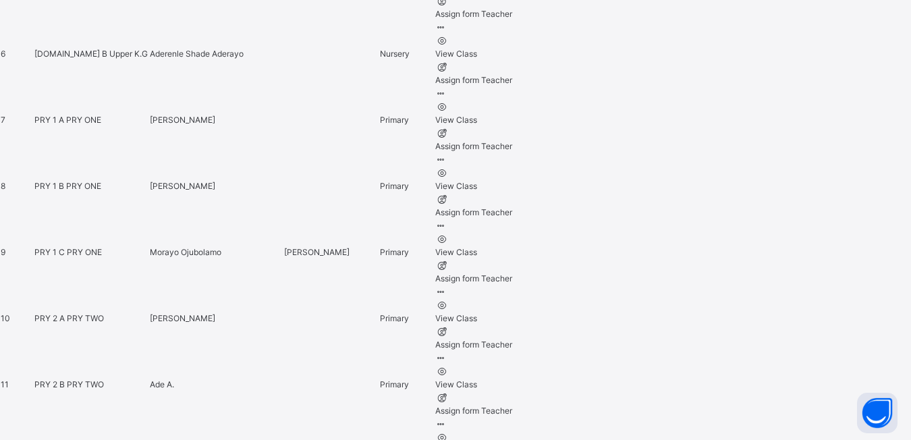
scroll to position [1147, 0]
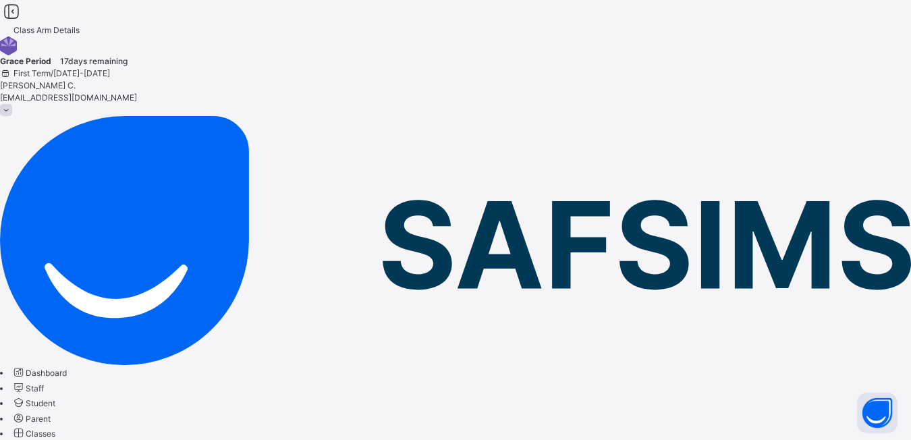
scroll to position [67, 0]
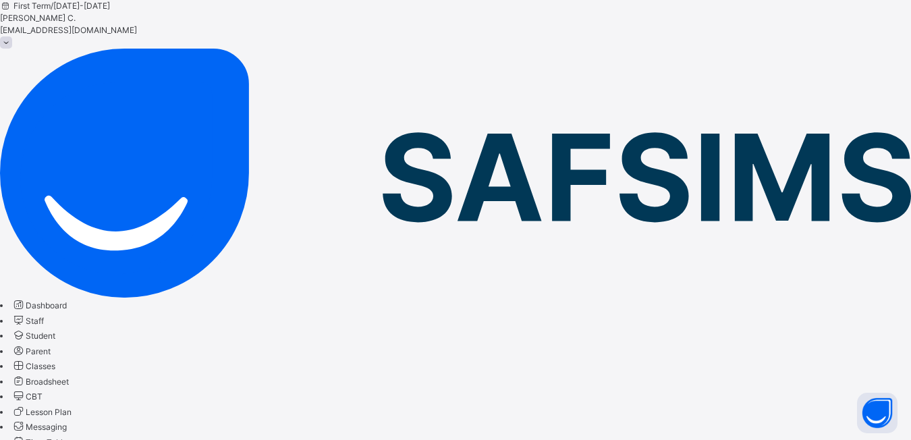
click at [55, 361] on span "Classes" at bounding box center [41, 366] width 30 height 10
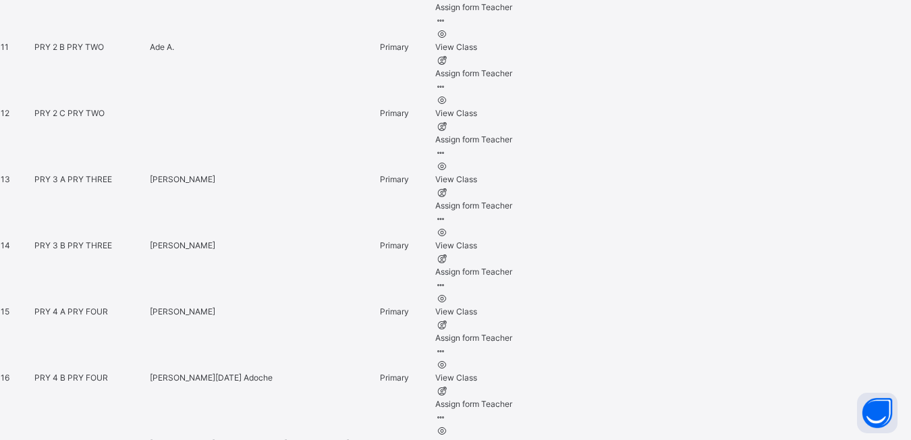
scroll to position [1281, 0]
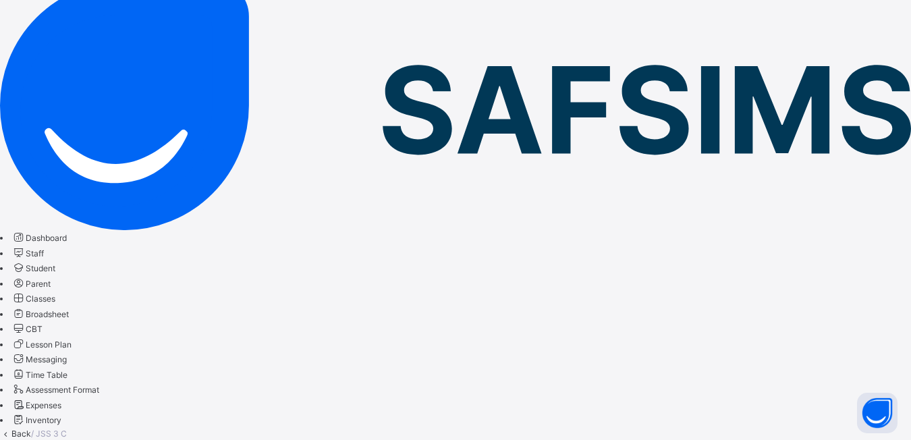
scroll to position [270, 0]
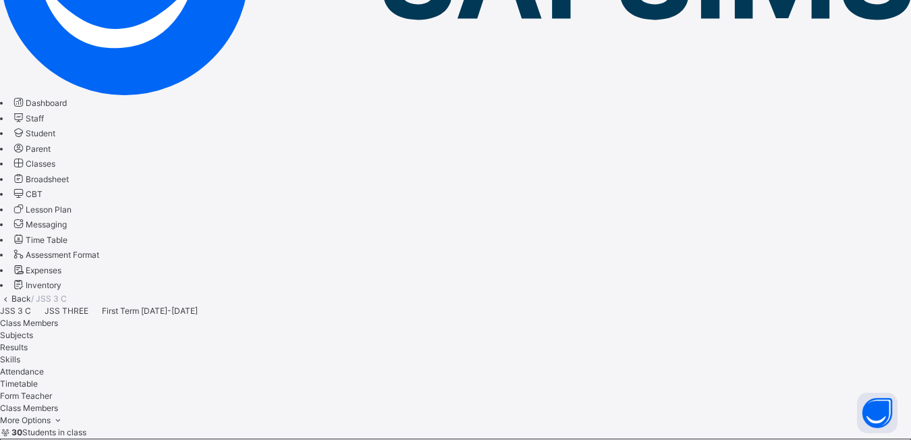
click at [55, 169] on span "Classes" at bounding box center [41, 163] width 30 height 10
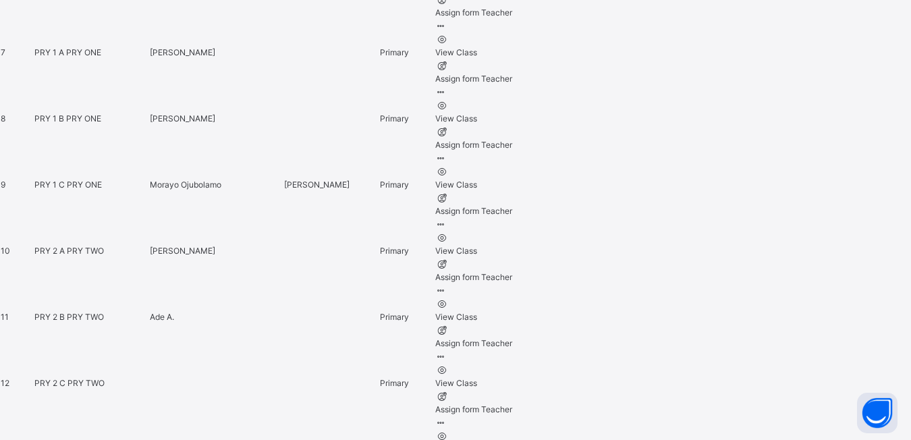
scroll to position [1147, 0]
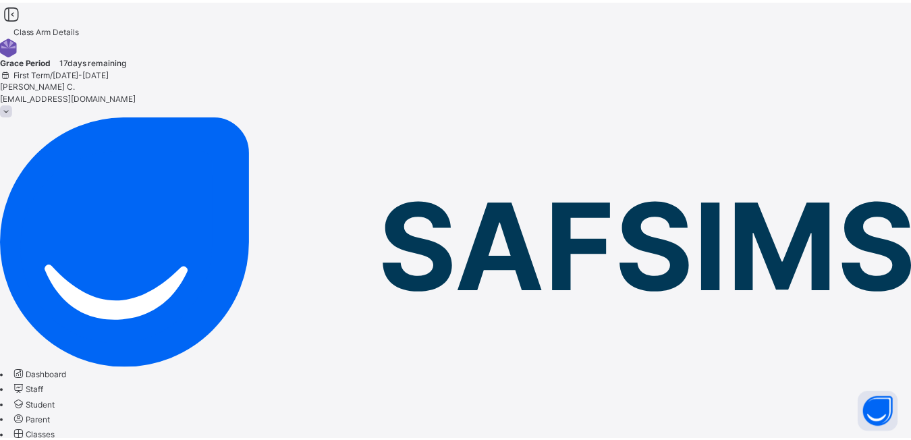
scroll to position [67, 0]
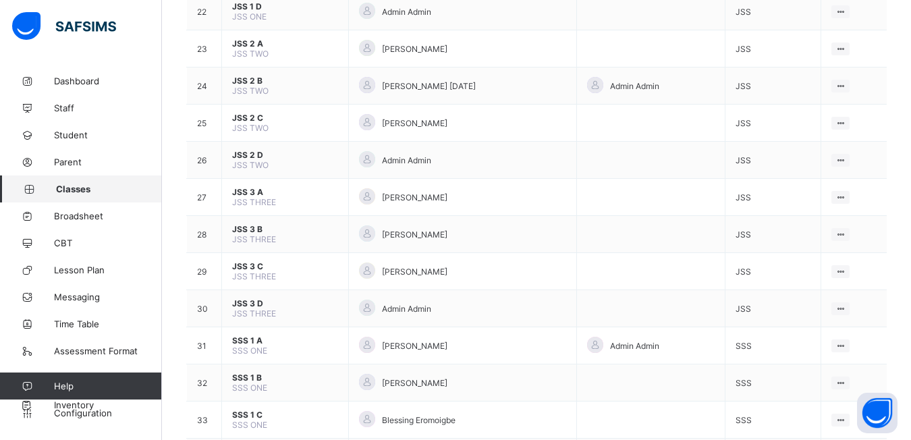
scroll to position [1012, 0]
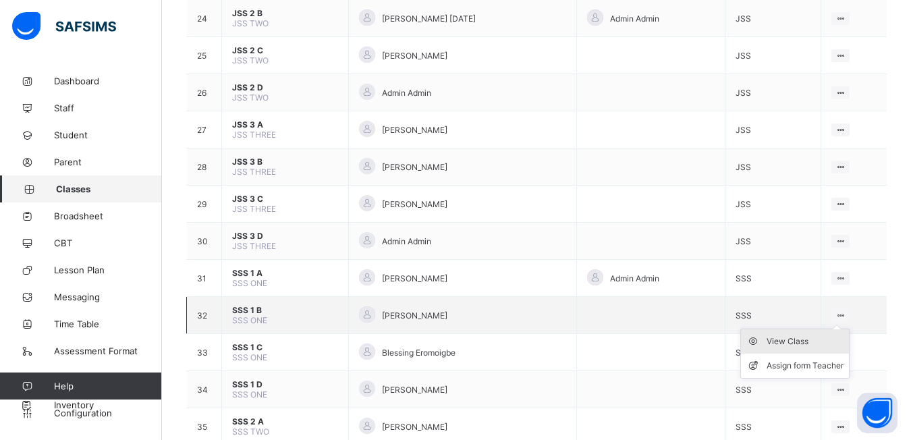
click at [811, 345] on div "View Class" at bounding box center [804, 341] width 77 height 13
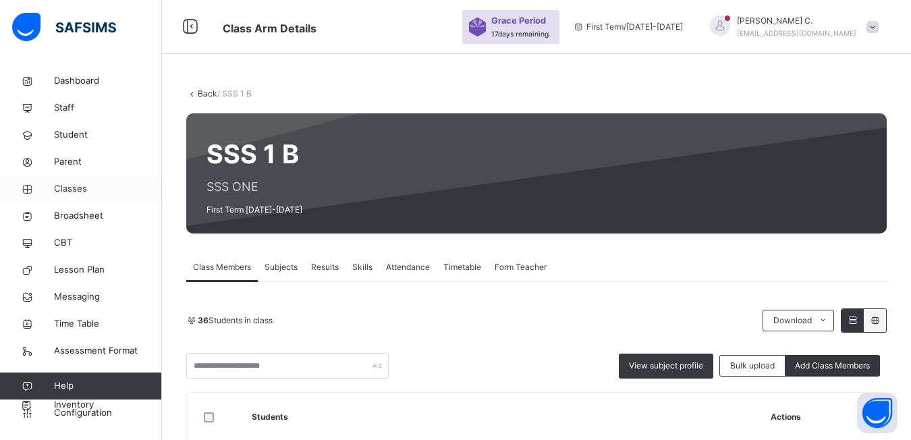
click at [75, 191] on span "Classes" at bounding box center [108, 188] width 108 height 13
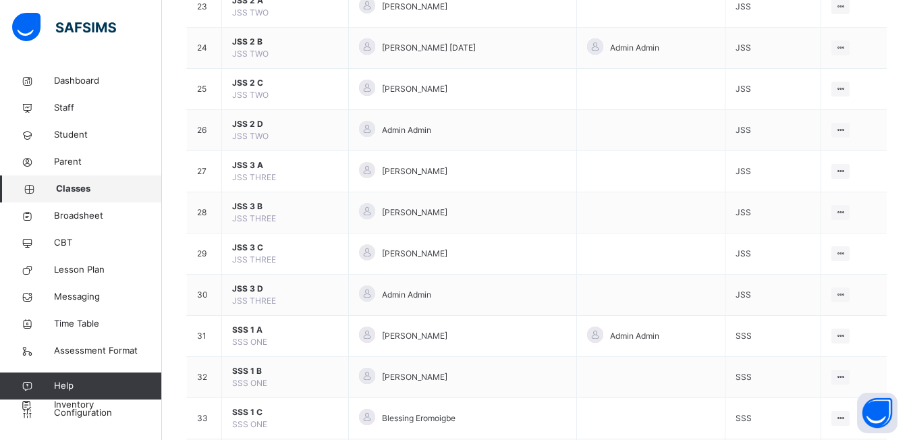
scroll to position [1281, 0]
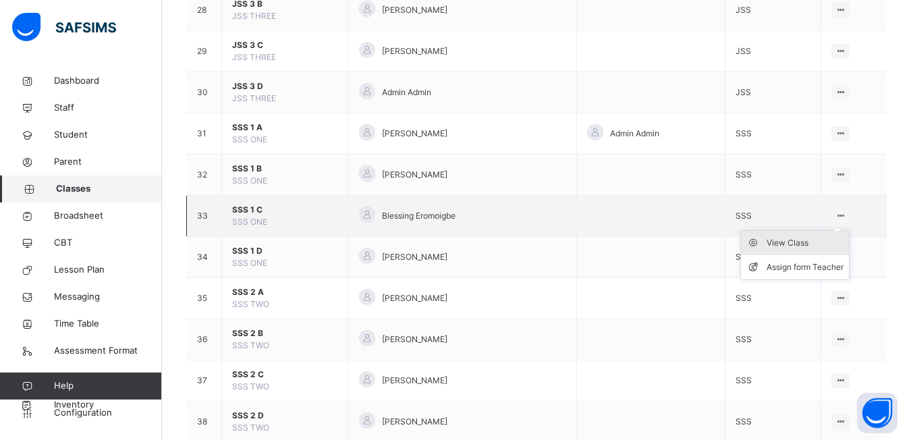
click at [791, 246] on div "View Class" at bounding box center [804, 242] width 77 height 13
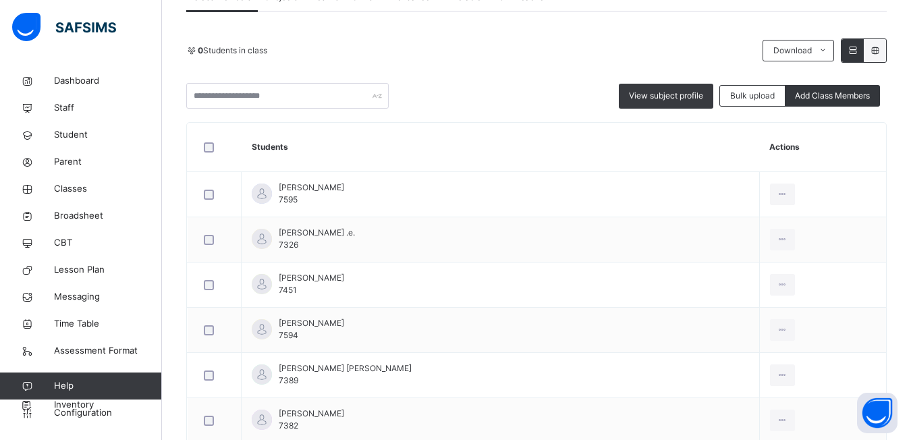
scroll to position [202, 0]
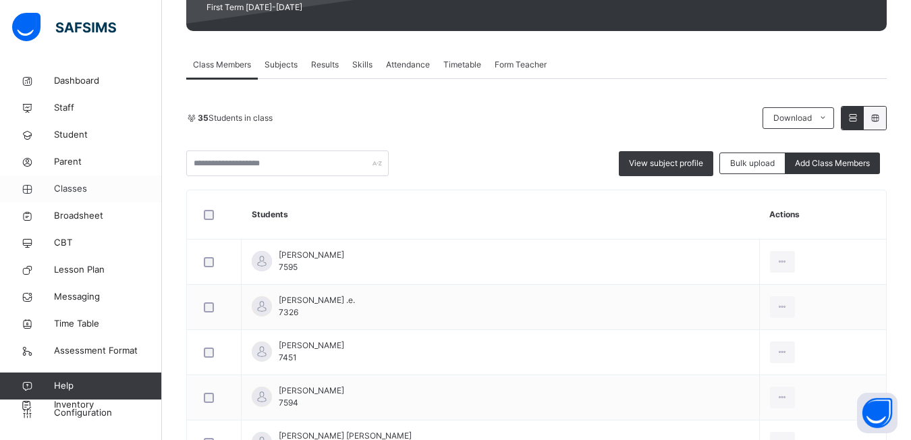
click at [75, 192] on span "Classes" at bounding box center [108, 188] width 108 height 13
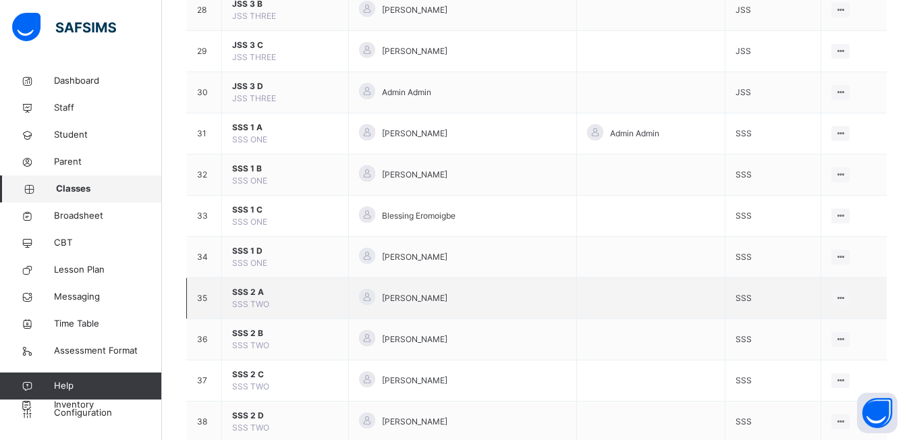
scroll to position [1349, 0]
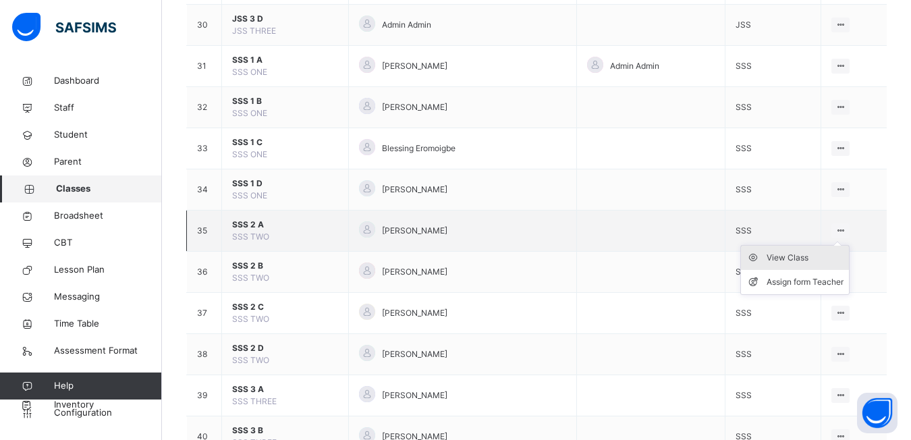
click at [815, 253] on div "View Class" at bounding box center [804, 257] width 77 height 13
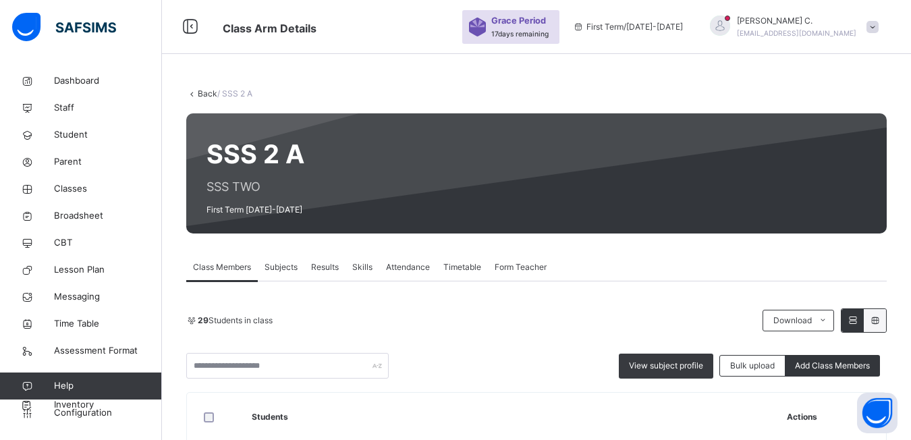
scroll to position [135, 0]
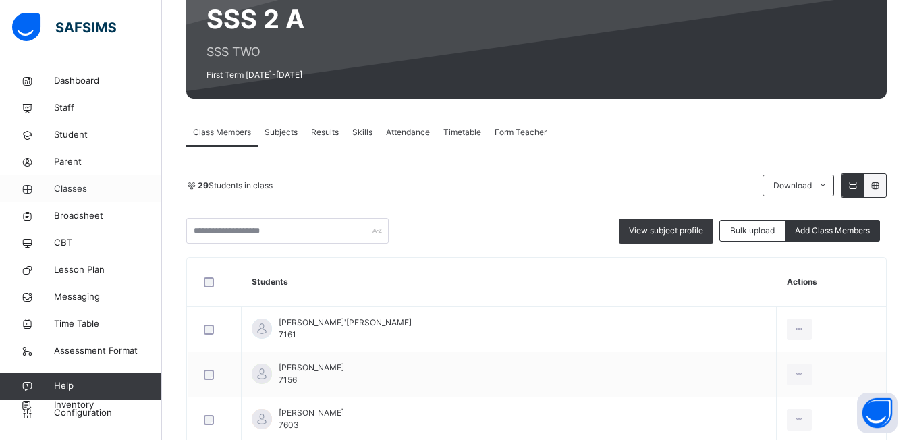
click at [58, 186] on span "Classes" at bounding box center [108, 188] width 108 height 13
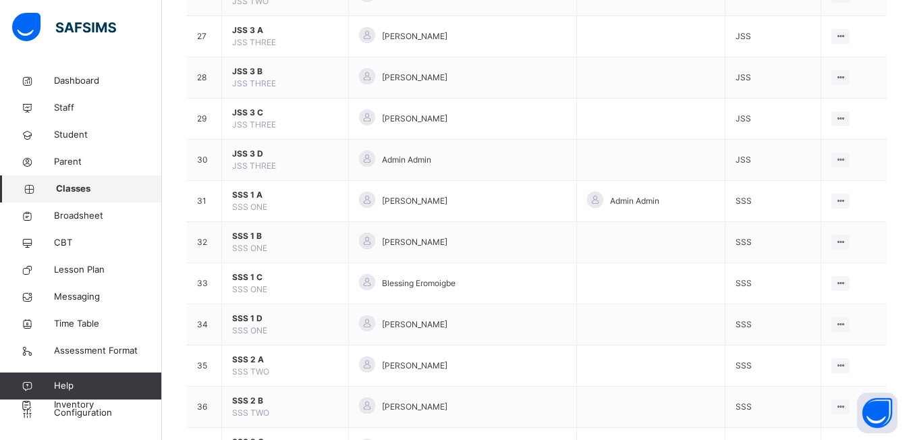
scroll to position [1349, 0]
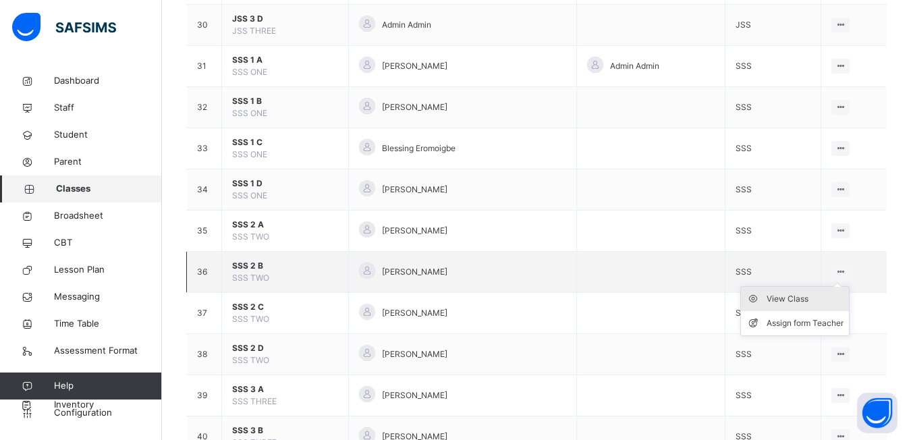
click at [780, 300] on div "View Class" at bounding box center [804, 298] width 77 height 13
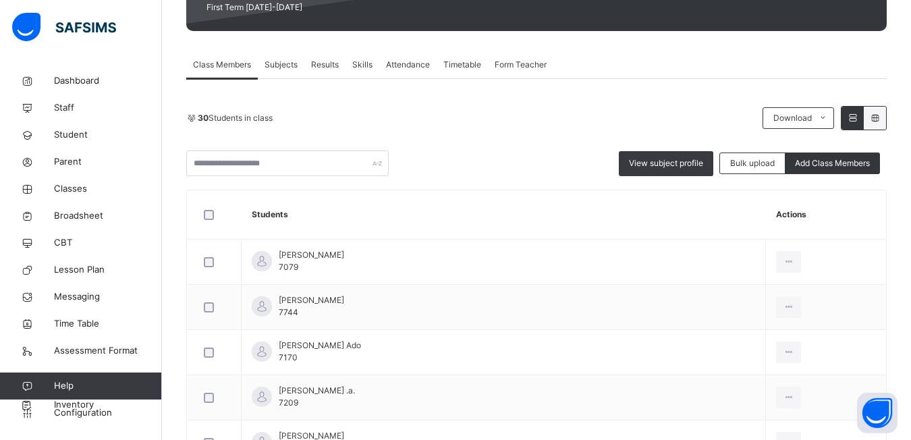
scroll to position [135, 0]
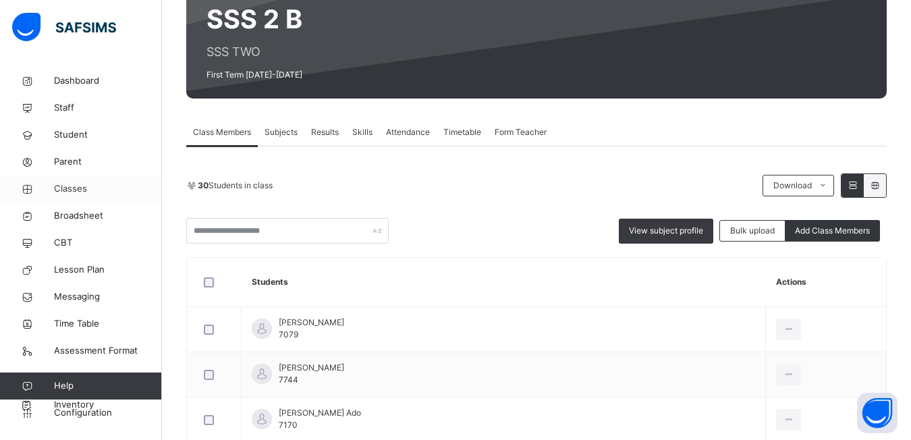
click at [69, 191] on span "Classes" at bounding box center [108, 188] width 108 height 13
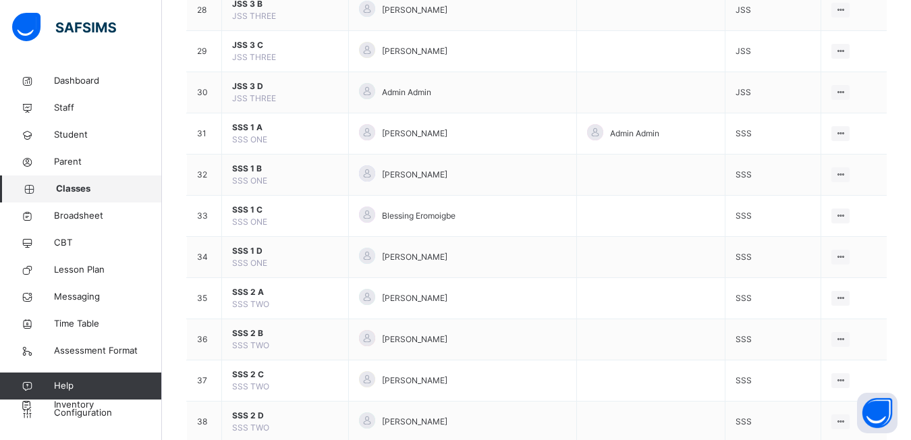
scroll to position [1349, 0]
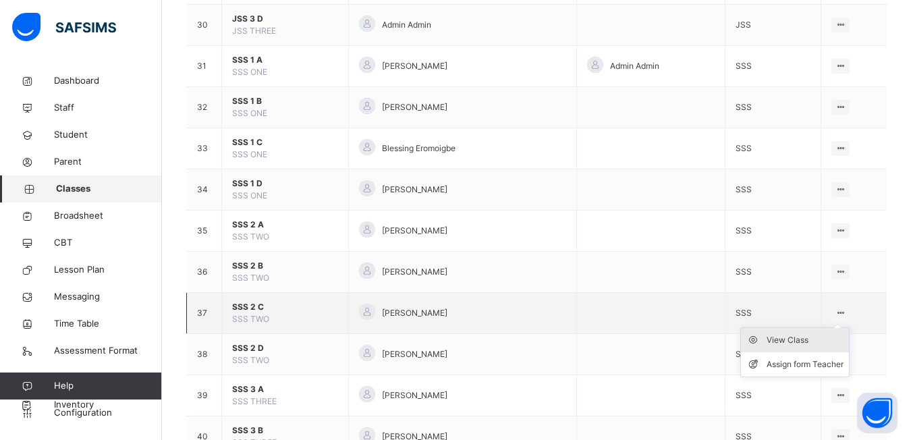
click at [801, 339] on div "View Class" at bounding box center [804, 339] width 77 height 13
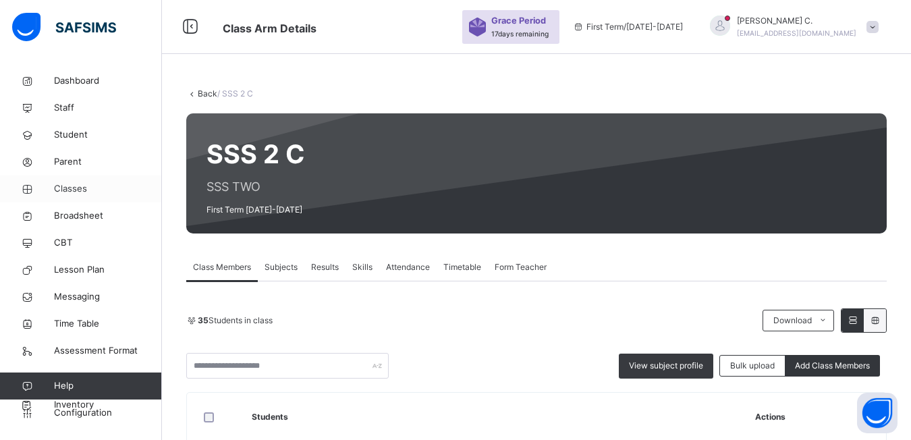
click at [61, 190] on span "Classes" at bounding box center [108, 188] width 108 height 13
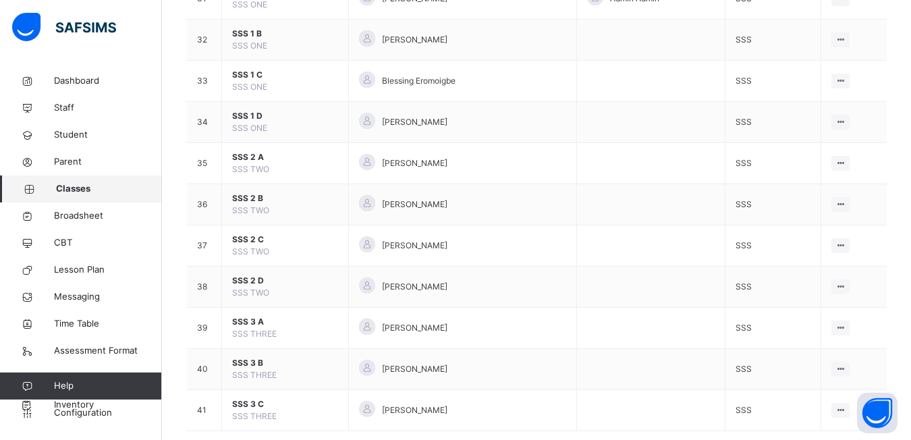
scroll to position [1441, 0]
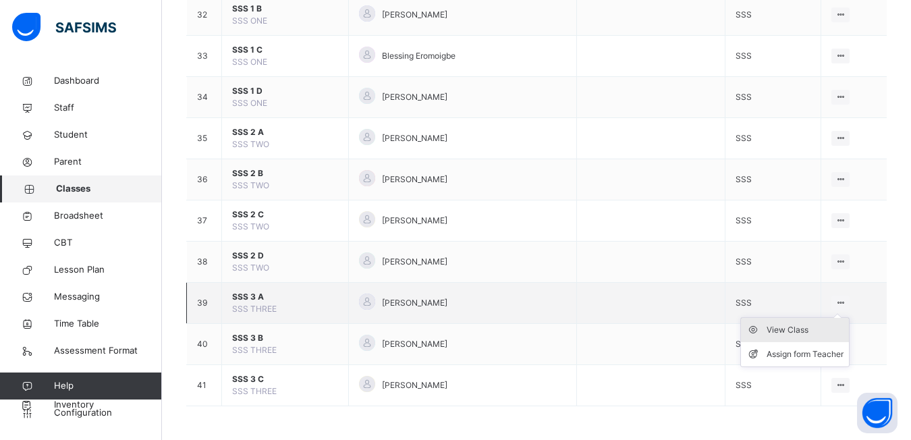
click at [811, 332] on div "View Class" at bounding box center [804, 329] width 77 height 13
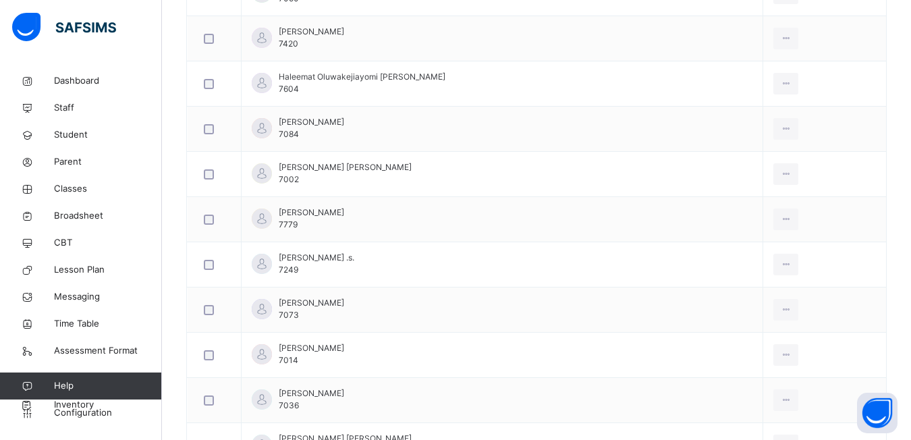
scroll to position [540, 0]
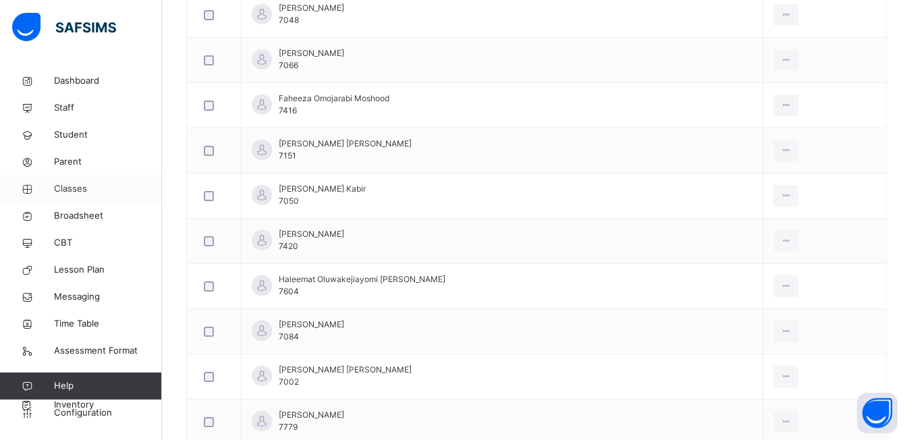
click at [67, 186] on span "Classes" at bounding box center [108, 188] width 108 height 13
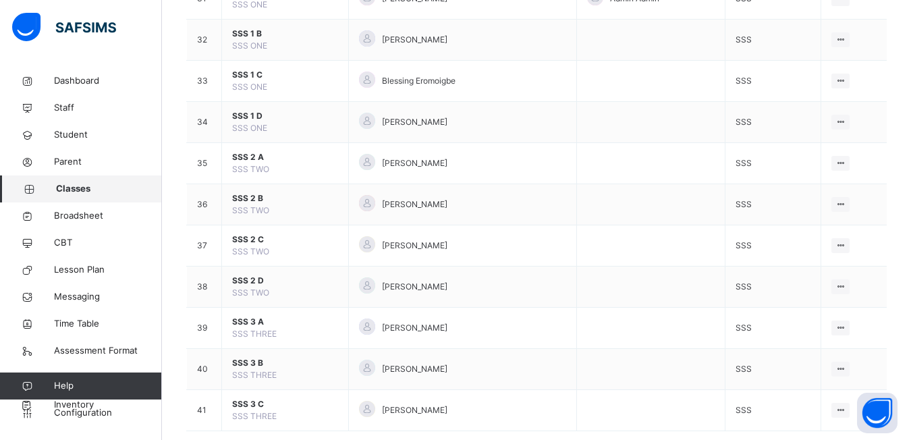
scroll to position [1441, 0]
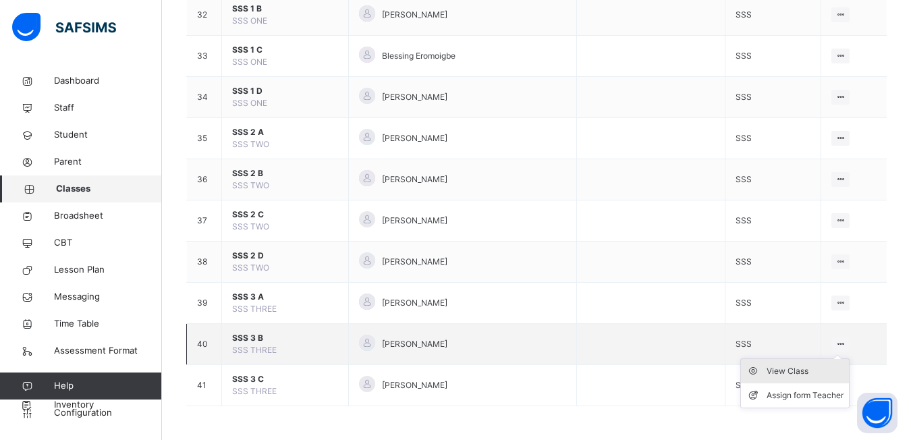
click at [802, 371] on div "View Class" at bounding box center [804, 370] width 77 height 13
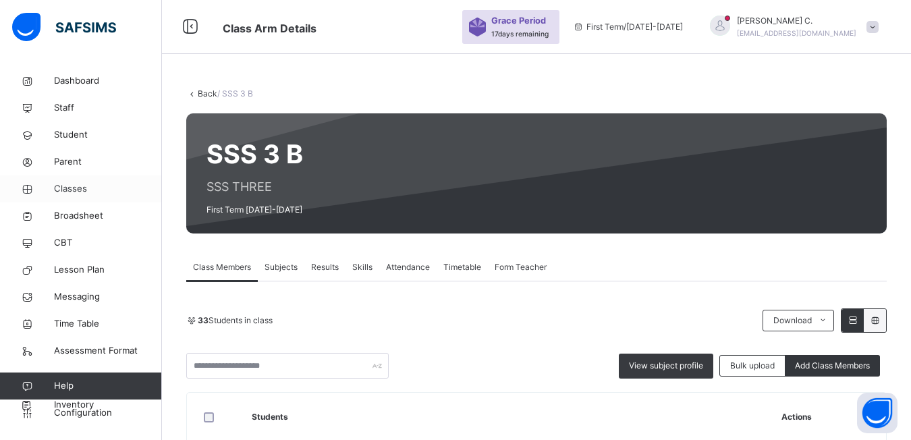
click at [82, 187] on span "Classes" at bounding box center [108, 188] width 108 height 13
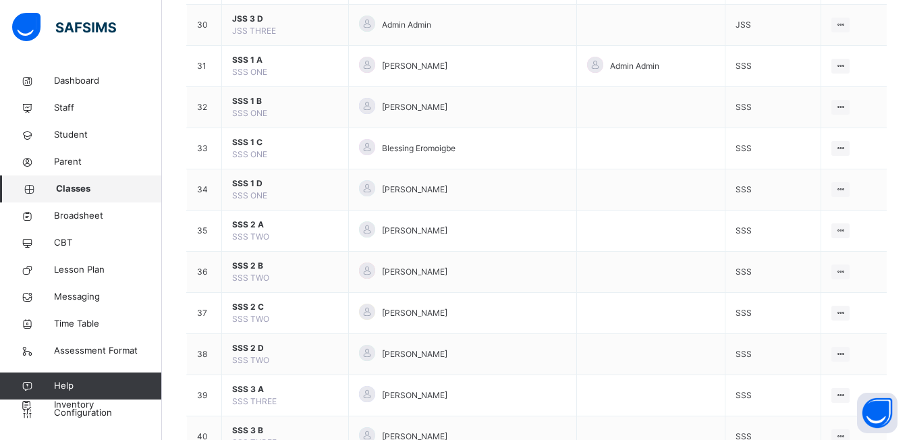
scroll to position [1416, 0]
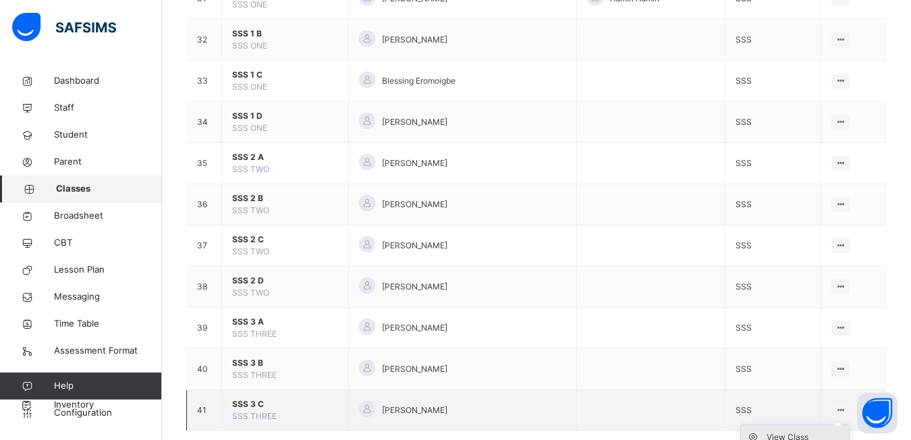
click at [809, 434] on div "View Class" at bounding box center [804, 436] width 77 height 13
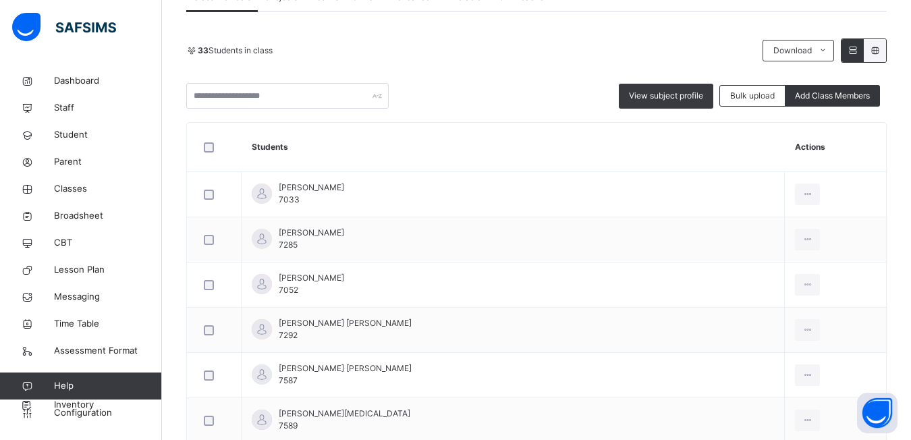
scroll to position [67, 0]
